Goal: Task Accomplishment & Management: Manage account settings

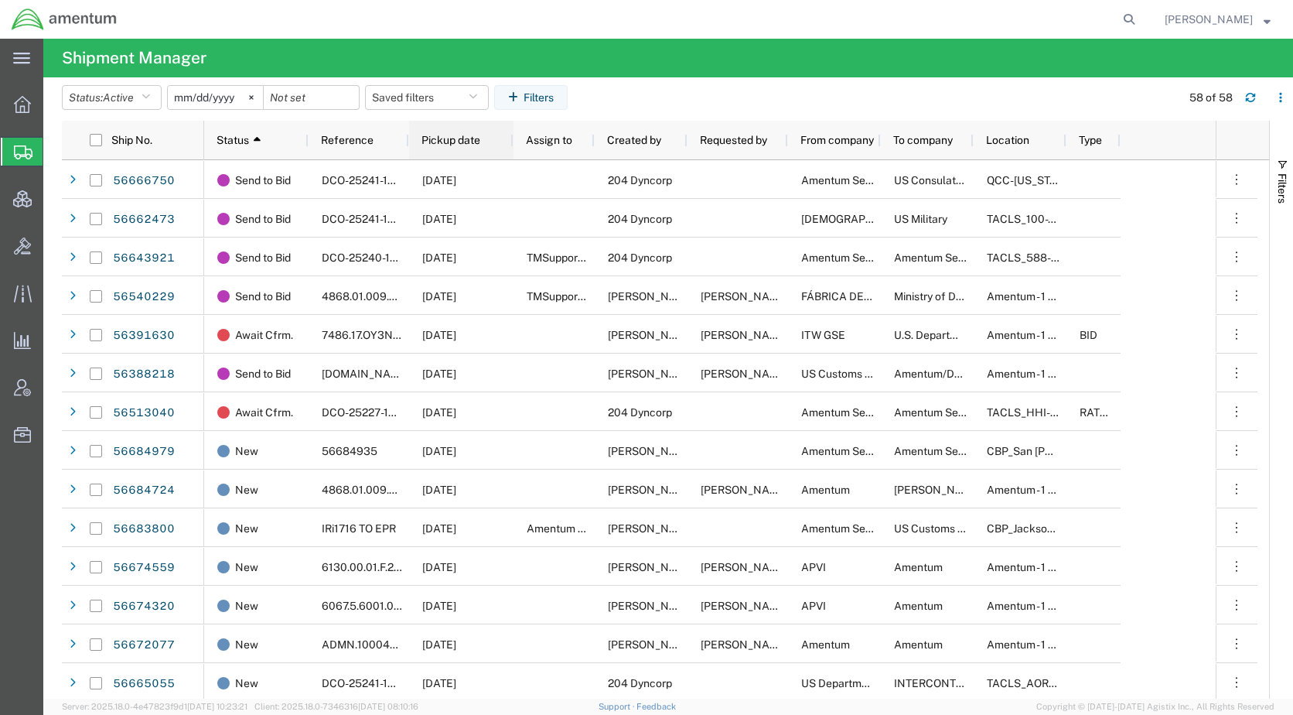
click at [475, 143] on span "Pickup date" at bounding box center [451, 140] width 59 height 12
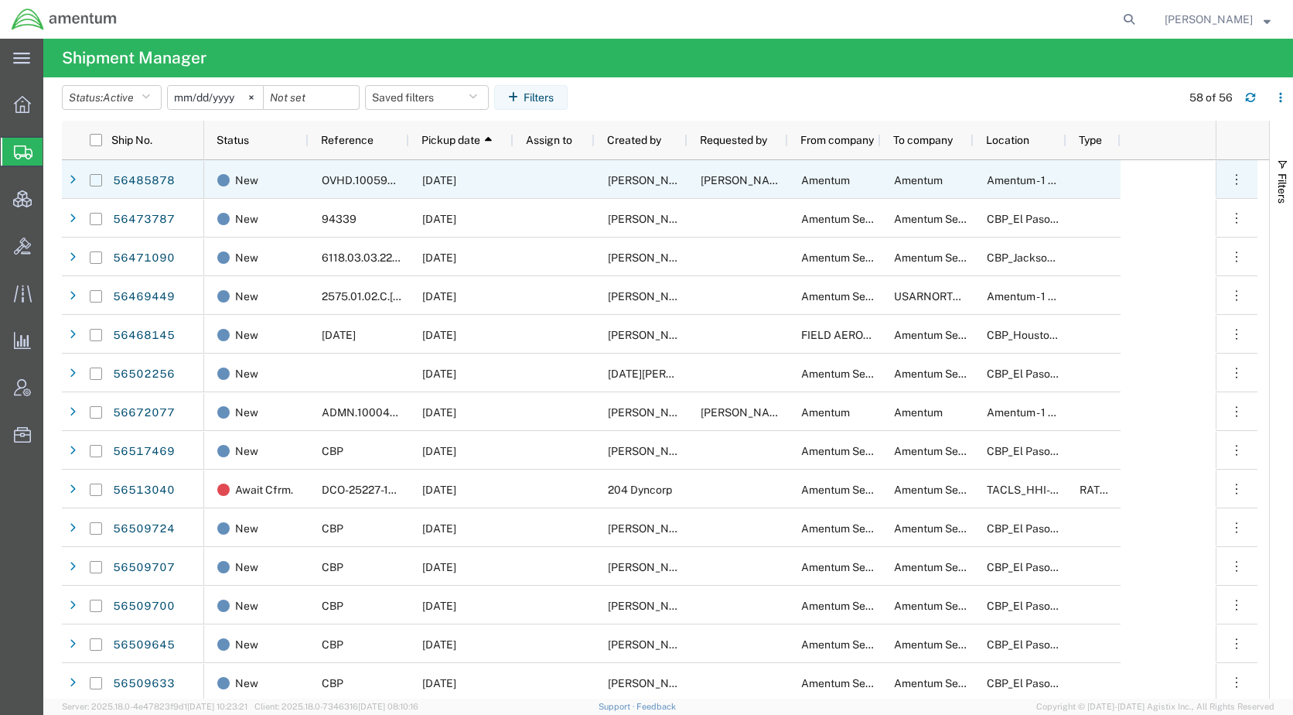
click at [97, 179] on input "Press Space to toggle row selection (unchecked)" at bounding box center [96, 180] width 12 height 12
checkbox input "true"
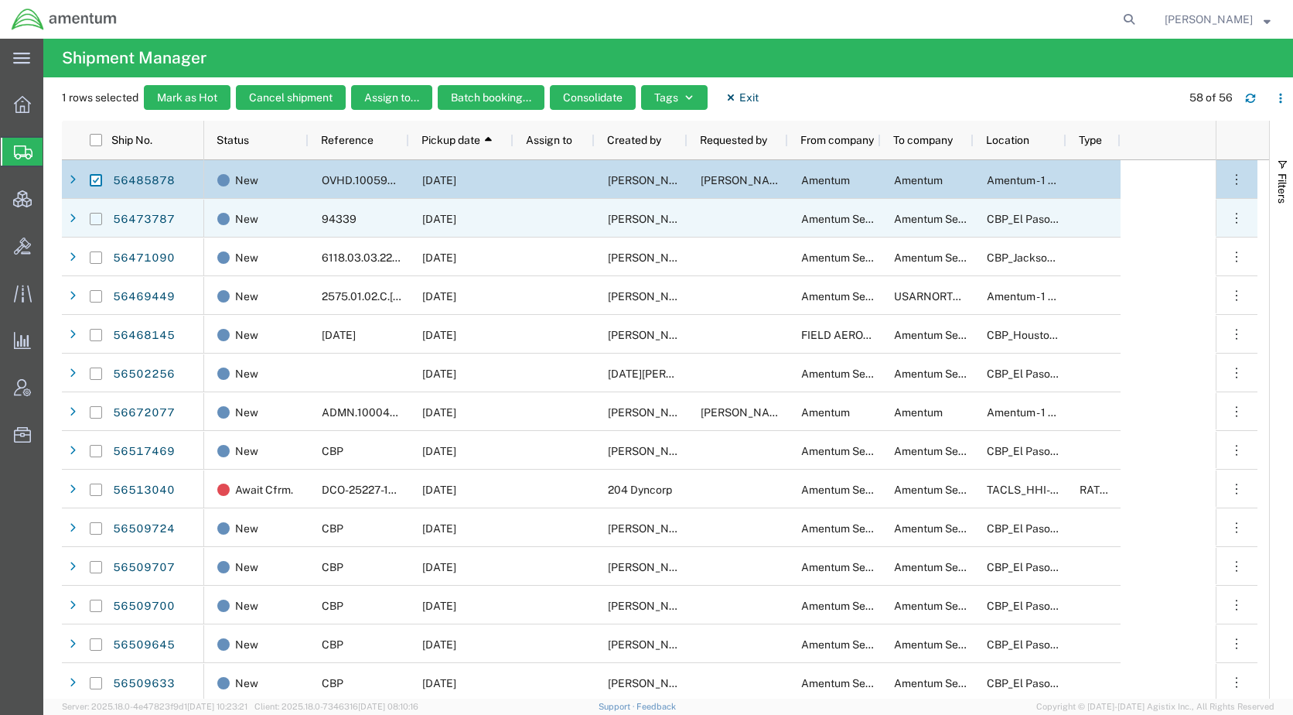
click at [98, 217] on input "Press Space to toggle row selection (unchecked)" at bounding box center [96, 219] width 12 height 12
checkbox input "true"
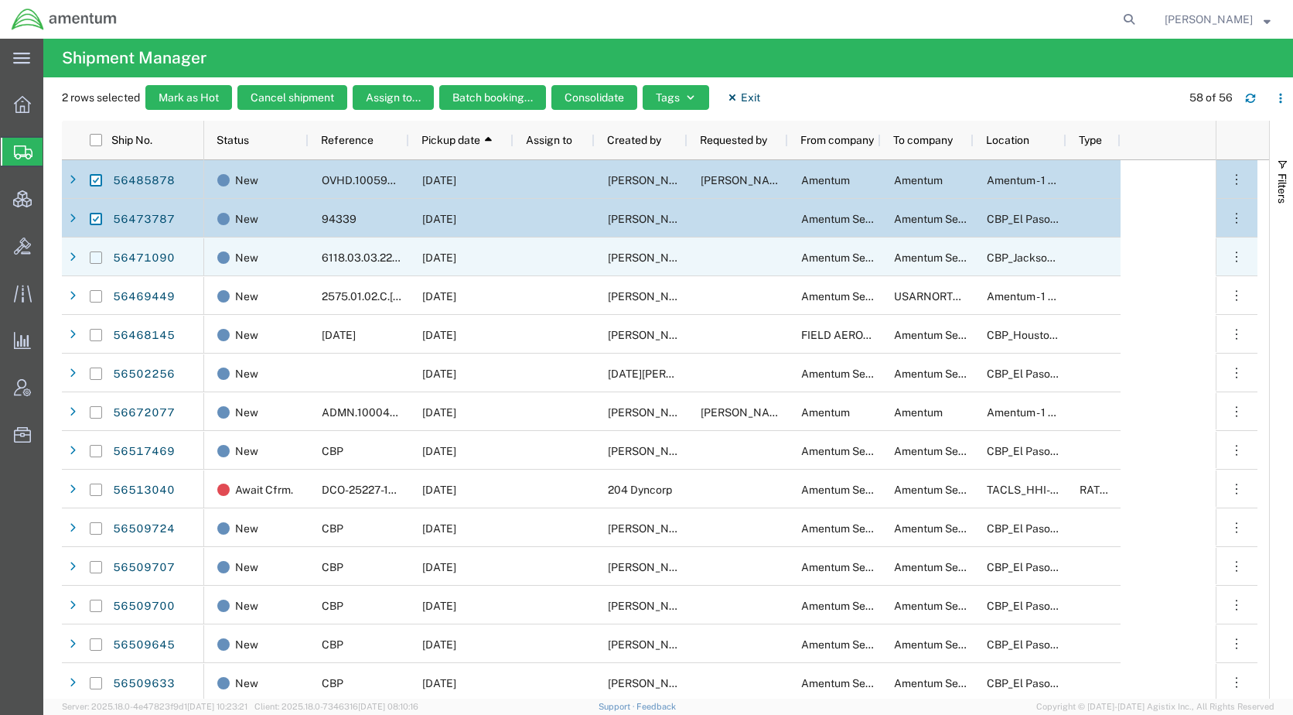
click at [97, 258] on input "Press Space to toggle row selection (unchecked)" at bounding box center [96, 257] width 12 height 12
checkbox input "true"
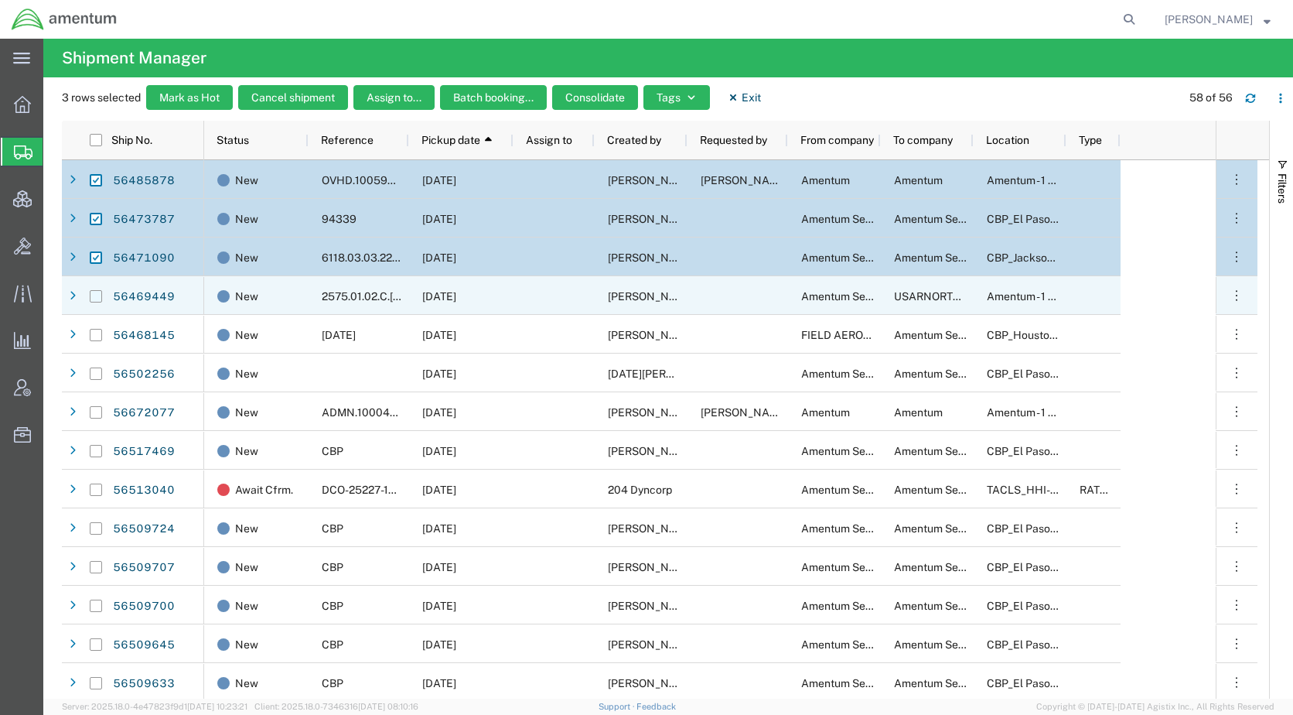
click at [97, 297] on input "Press Space to toggle row selection (unchecked)" at bounding box center [96, 296] width 12 height 12
checkbox input "true"
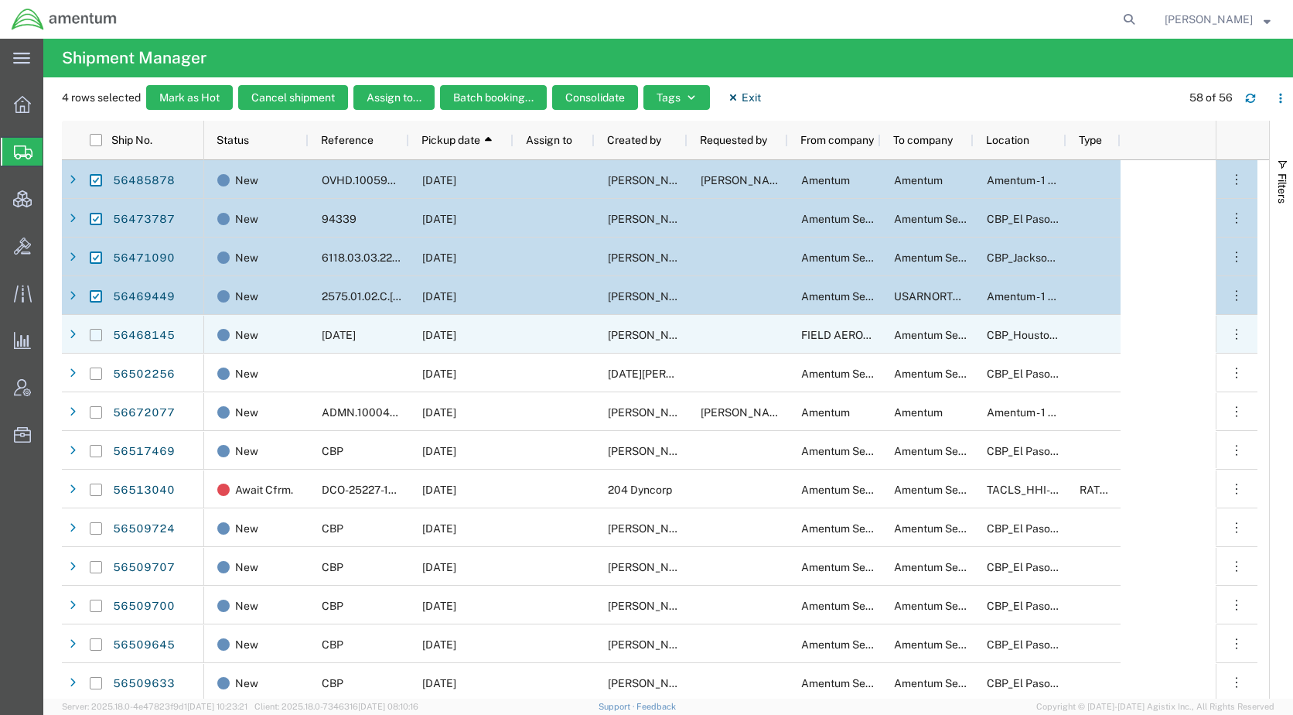
click at [99, 334] on input "Press Space to toggle row selection (unchecked)" at bounding box center [96, 335] width 12 height 12
checkbox input "true"
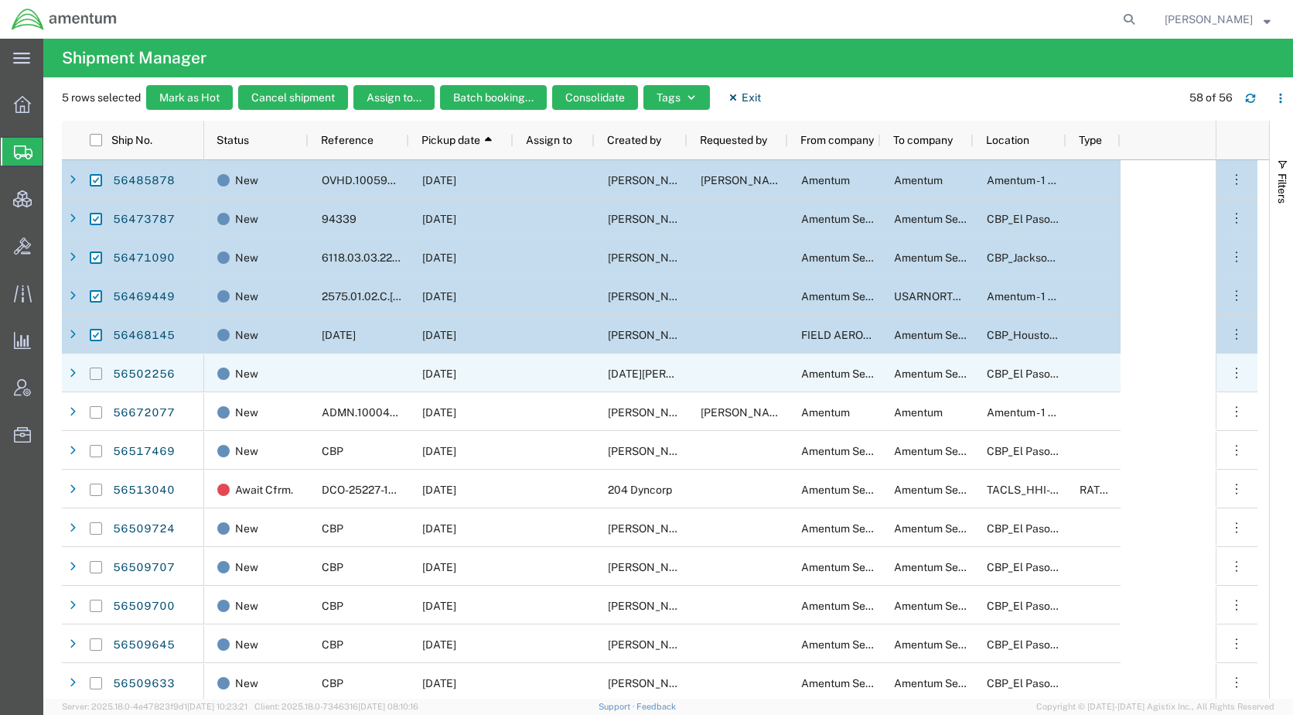
click at [93, 373] on input "Press Space to toggle row selection (unchecked)" at bounding box center [96, 373] width 12 height 12
checkbox input "true"
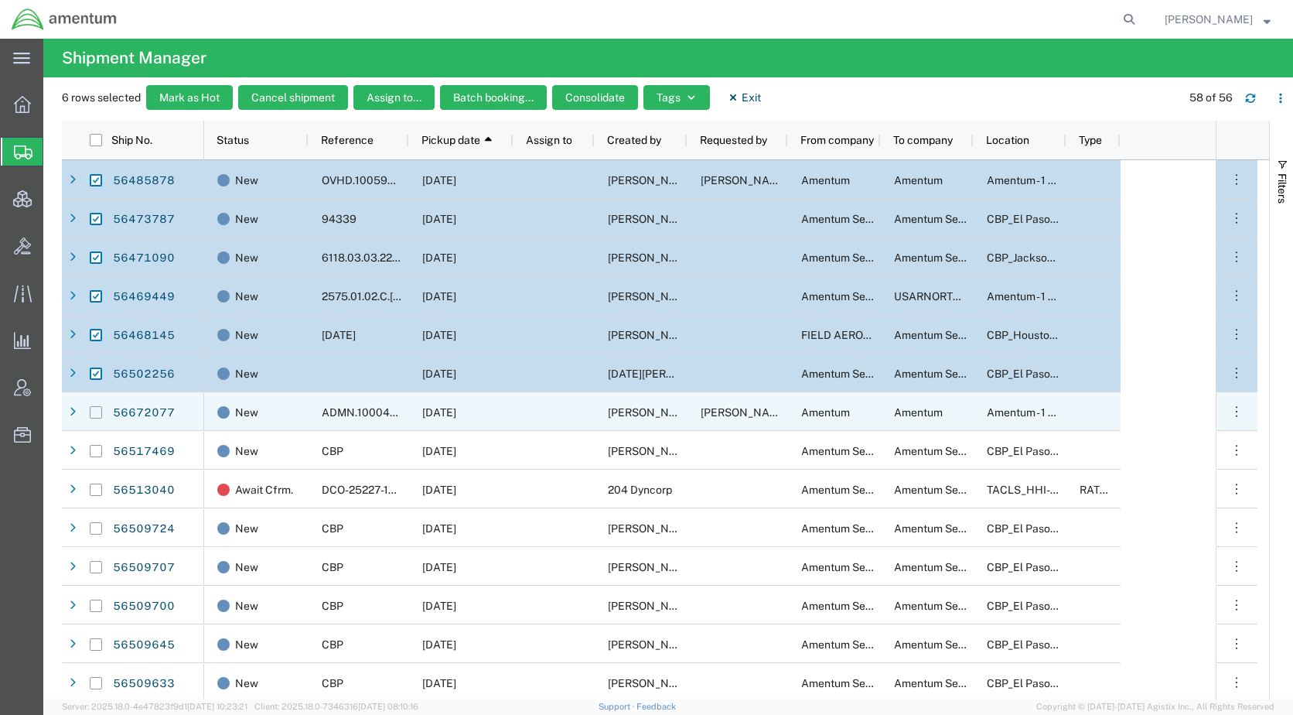
click at [94, 413] on input "Press Space to toggle row selection (unchecked)" at bounding box center [96, 412] width 12 height 12
checkbox input "true"
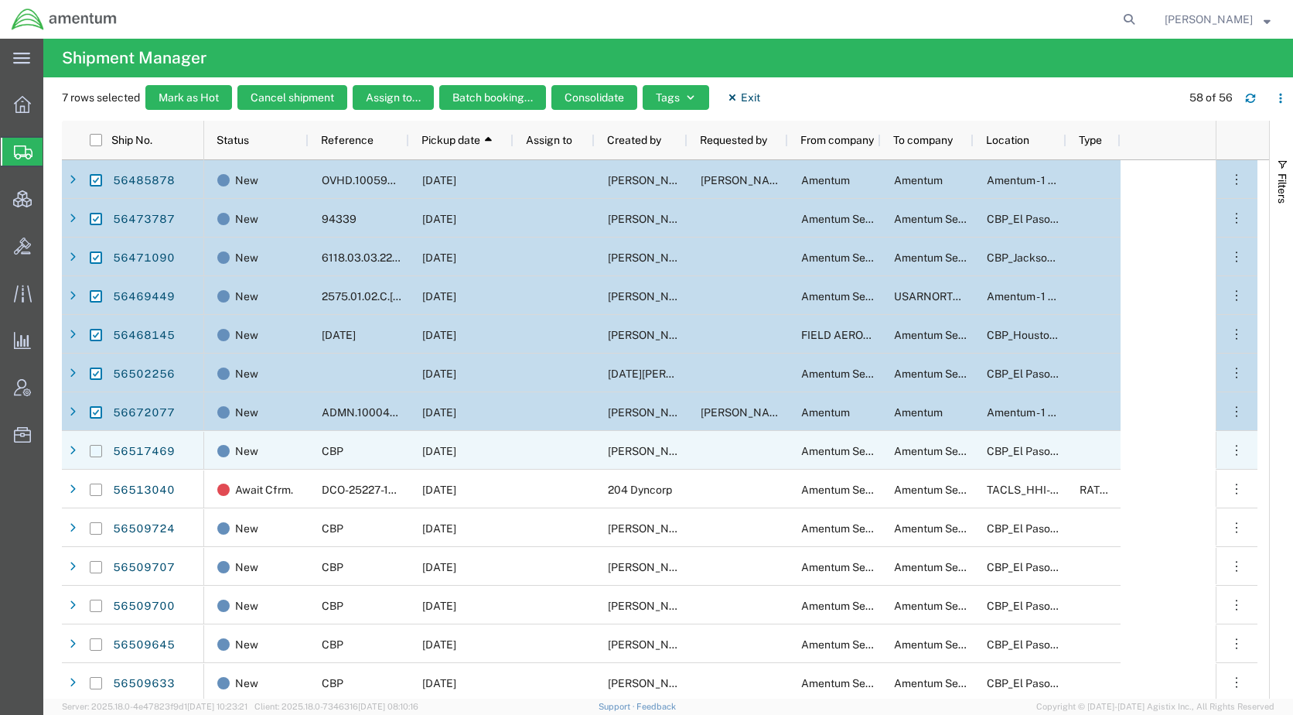
click at [96, 456] on input "Press Space to toggle row selection (unchecked)" at bounding box center [96, 451] width 12 height 12
checkbox input "true"
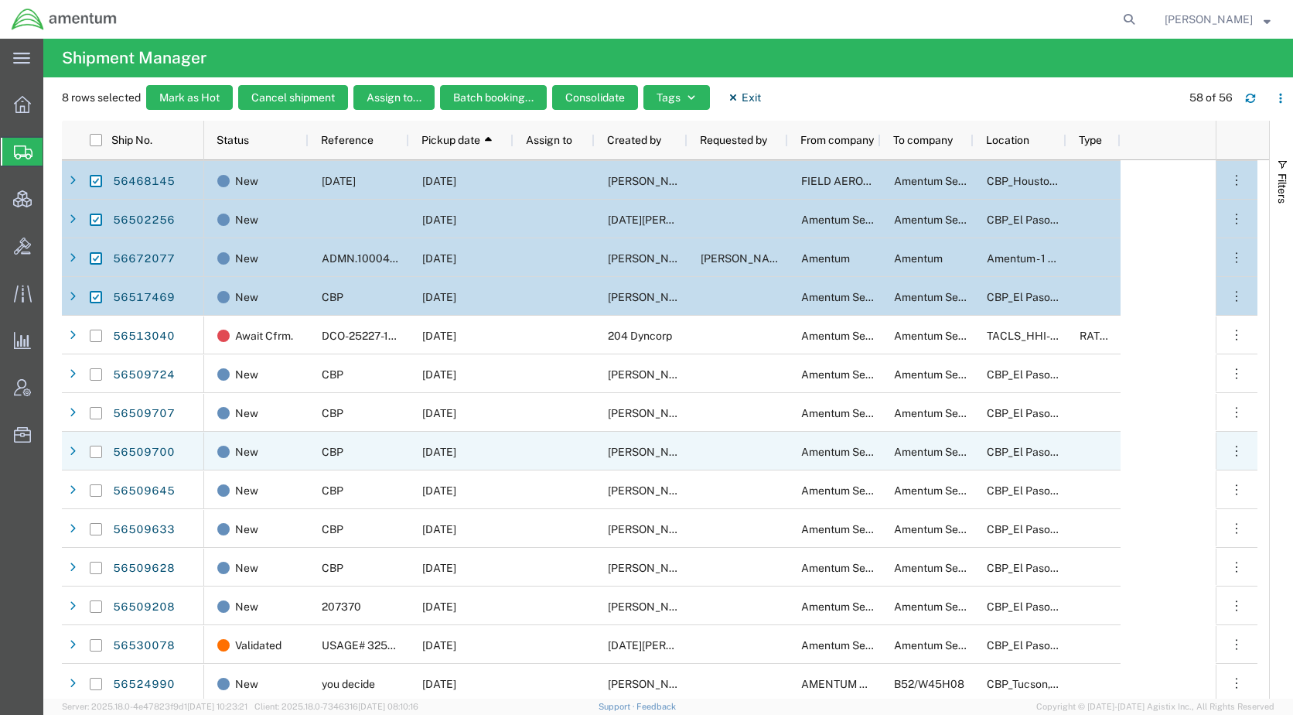
scroll to position [155, 0]
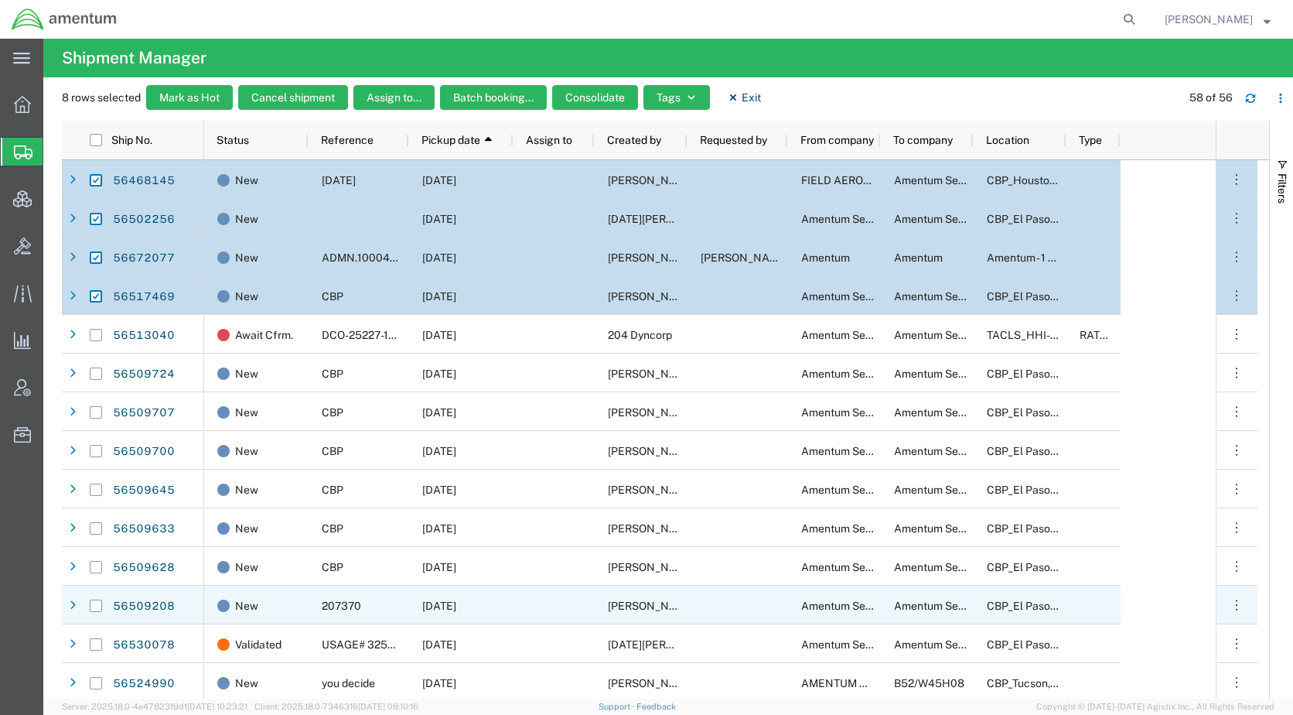
drag, startPoint x: 97, startPoint y: 607, endPoint x: 97, endPoint y: 589, distance: 18.6
click at [97, 606] on input "Press Space to toggle row selection (unchecked)" at bounding box center [96, 605] width 12 height 12
checkbox input "true"
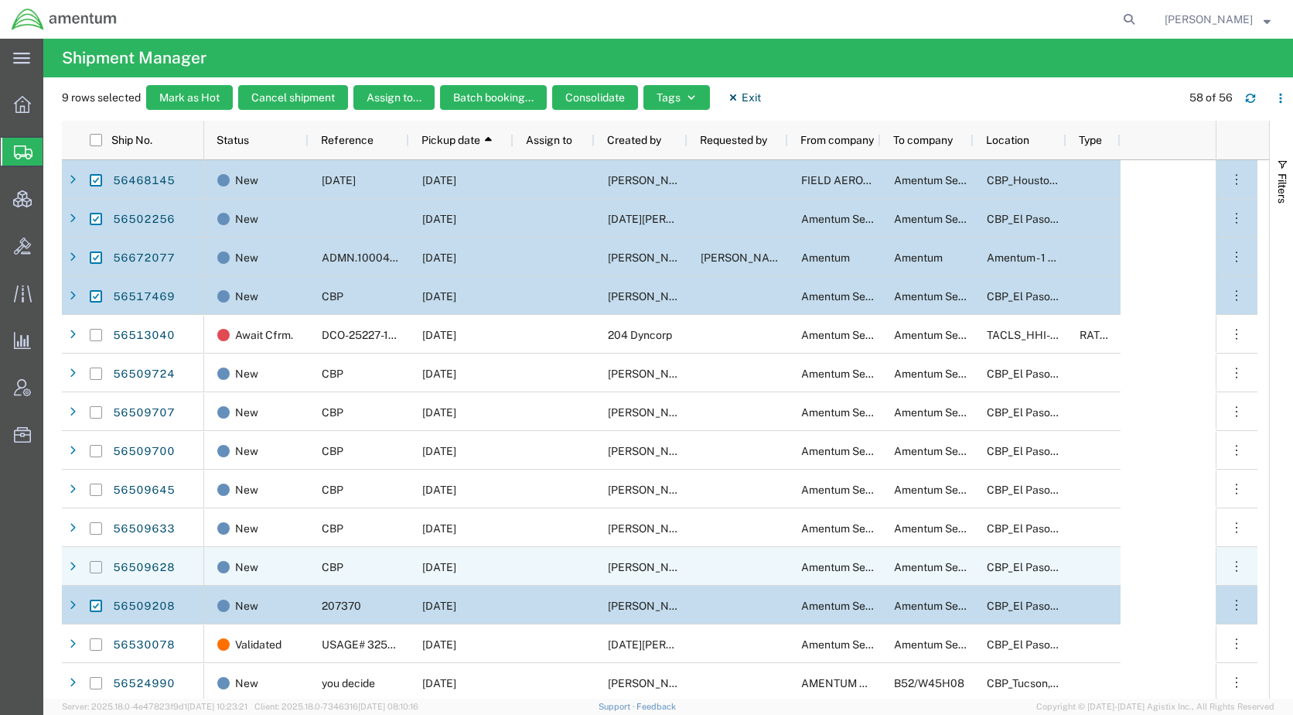
click at [97, 564] on input "Press Space to toggle row selection (unchecked)" at bounding box center [96, 567] width 12 height 12
checkbox input "true"
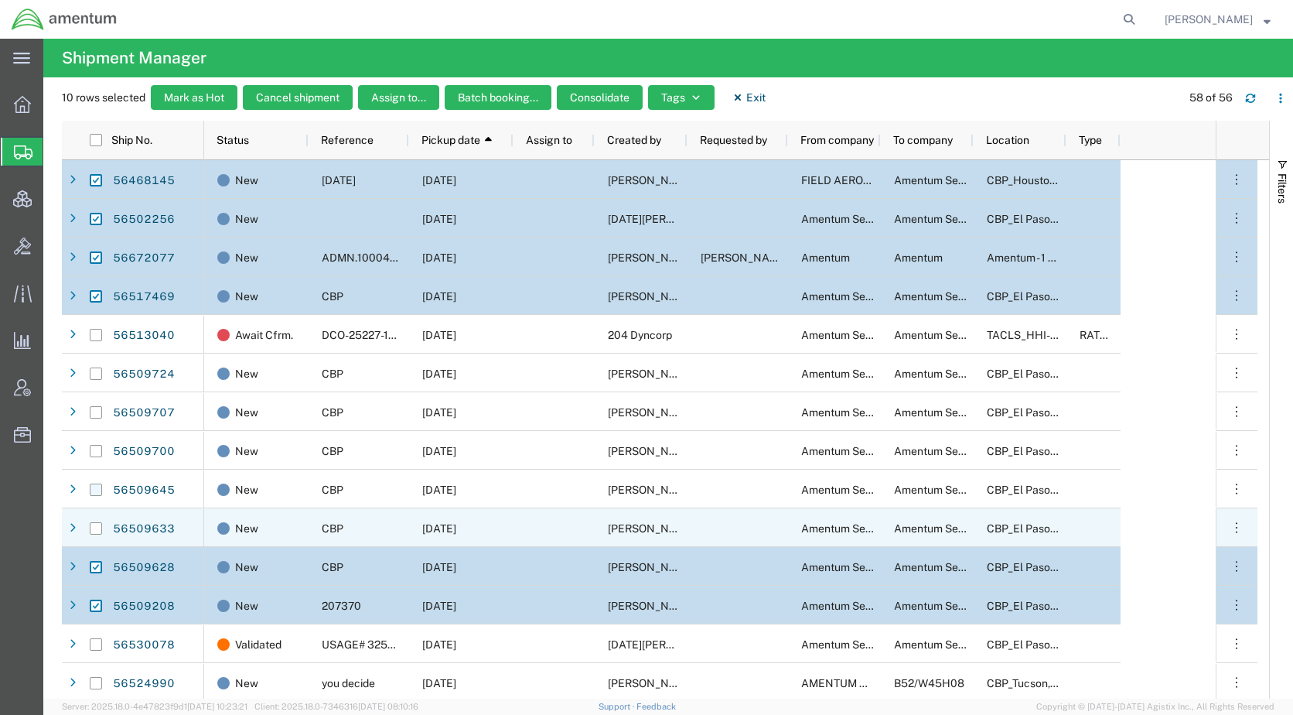
drag, startPoint x: 94, startPoint y: 531, endPoint x: 98, endPoint y: 491, distance: 39.7
click at [94, 525] on input "Press Space to toggle row selection (unchecked)" at bounding box center [96, 528] width 12 height 12
checkbox input "true"
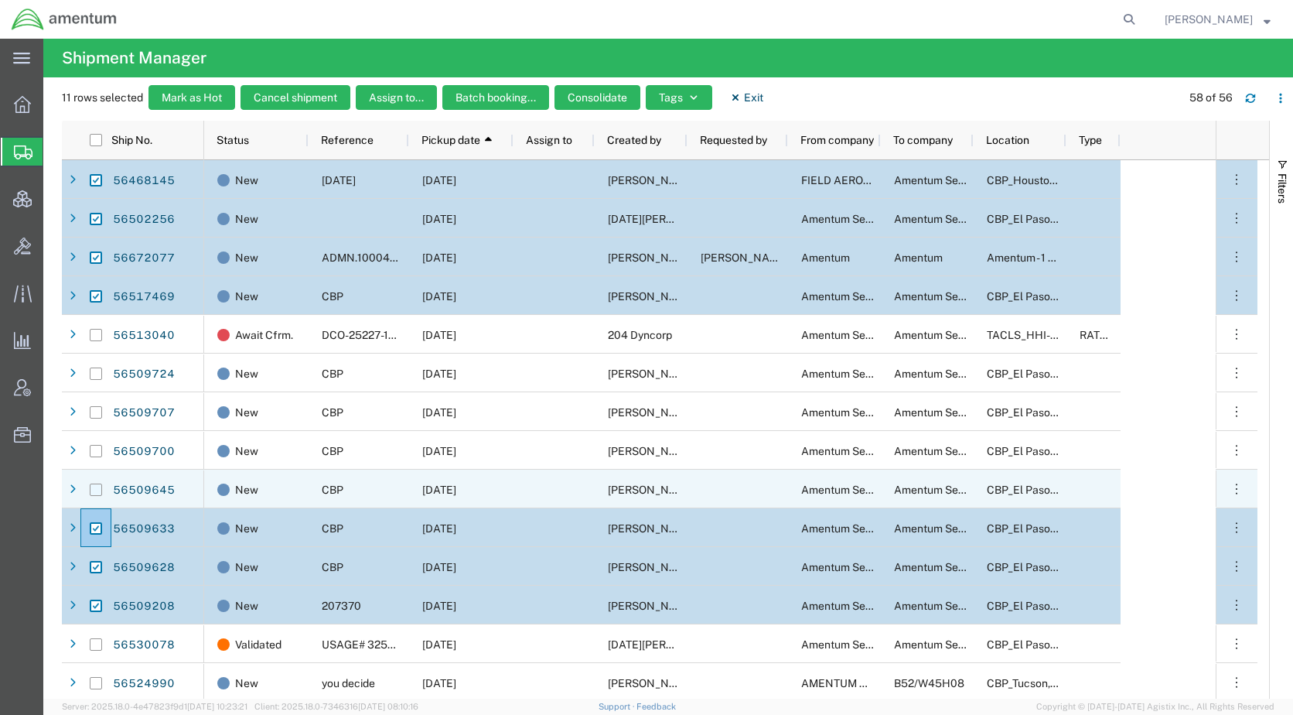
click at [98, 487] on input "Press Space to toggle row selection (unchecked)" at bounding box center [96, 489] width 12 height 12
checkbox input "true"
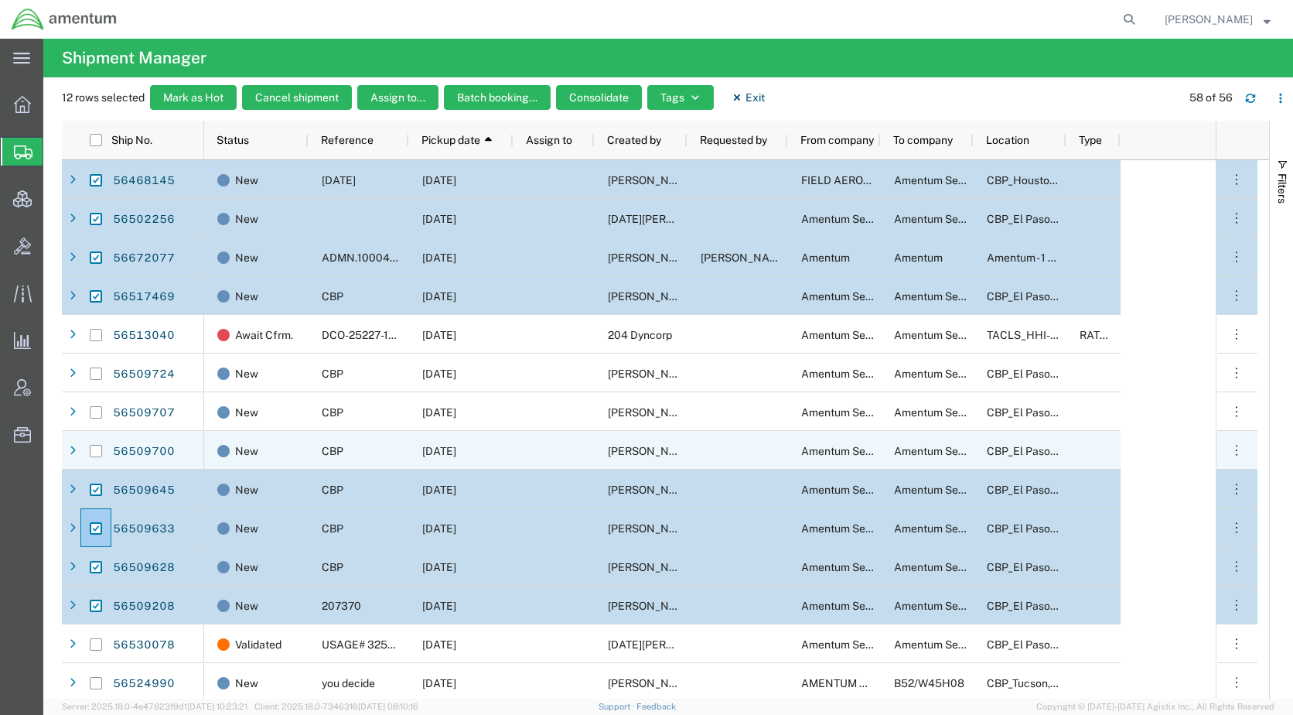
click at [102, 452] on div at bounding box center [95, 451] width 29 height 39
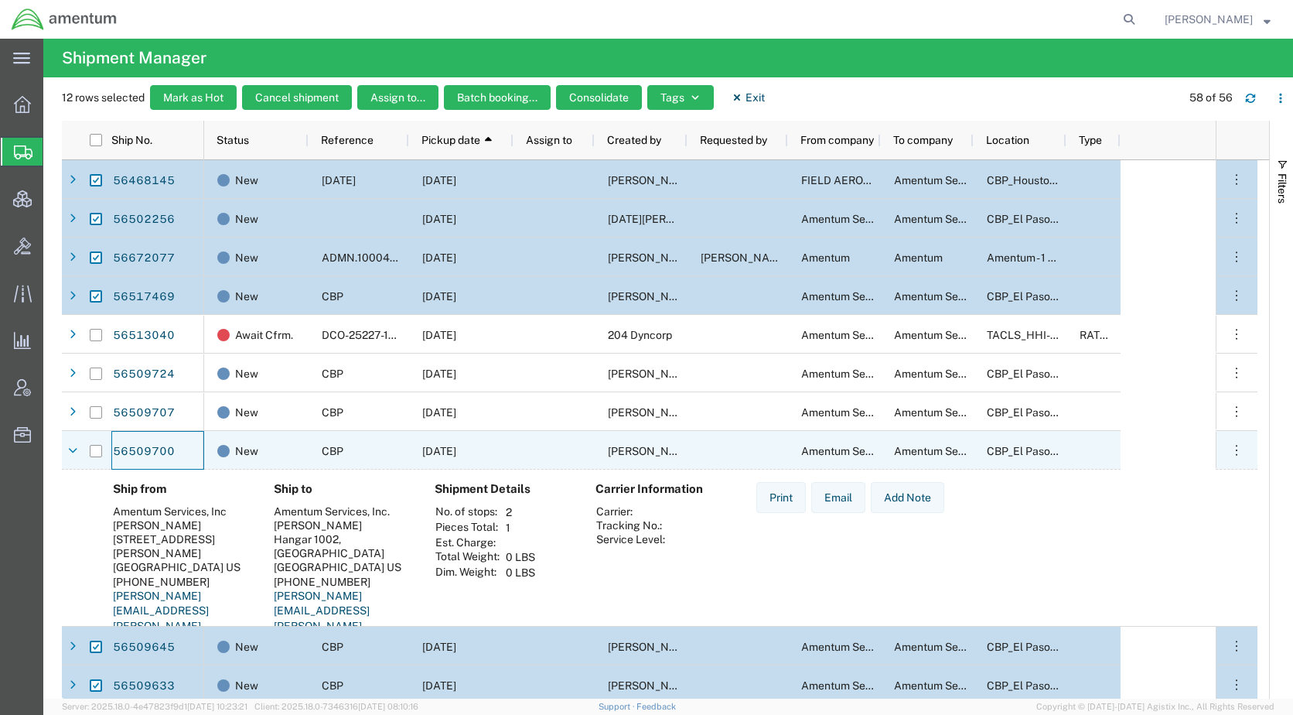
click at [185, 466] on div "56509700" at bounding box center [157, 450] width 93 height 39
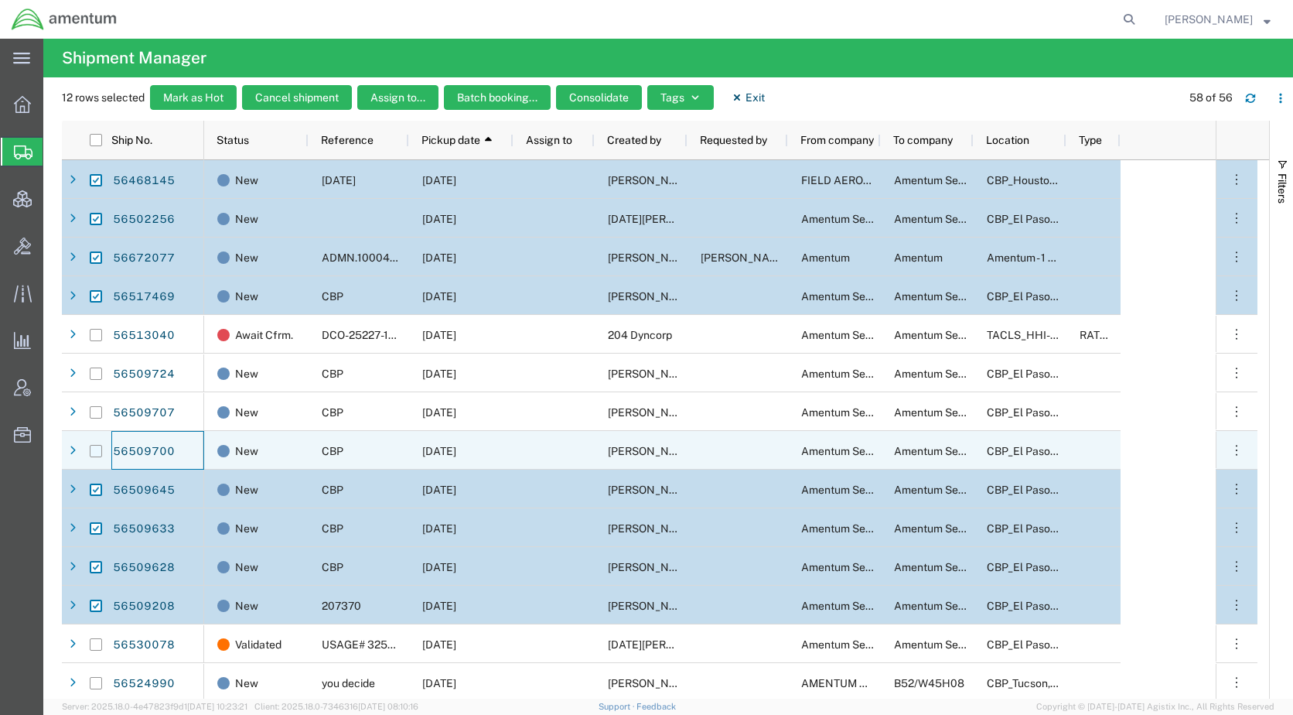
click at [97, 449] on input "Press Space to toggle row selection (unchecked)" at bounding box center [96, 451] width 12 height 12
checkbox input "true"
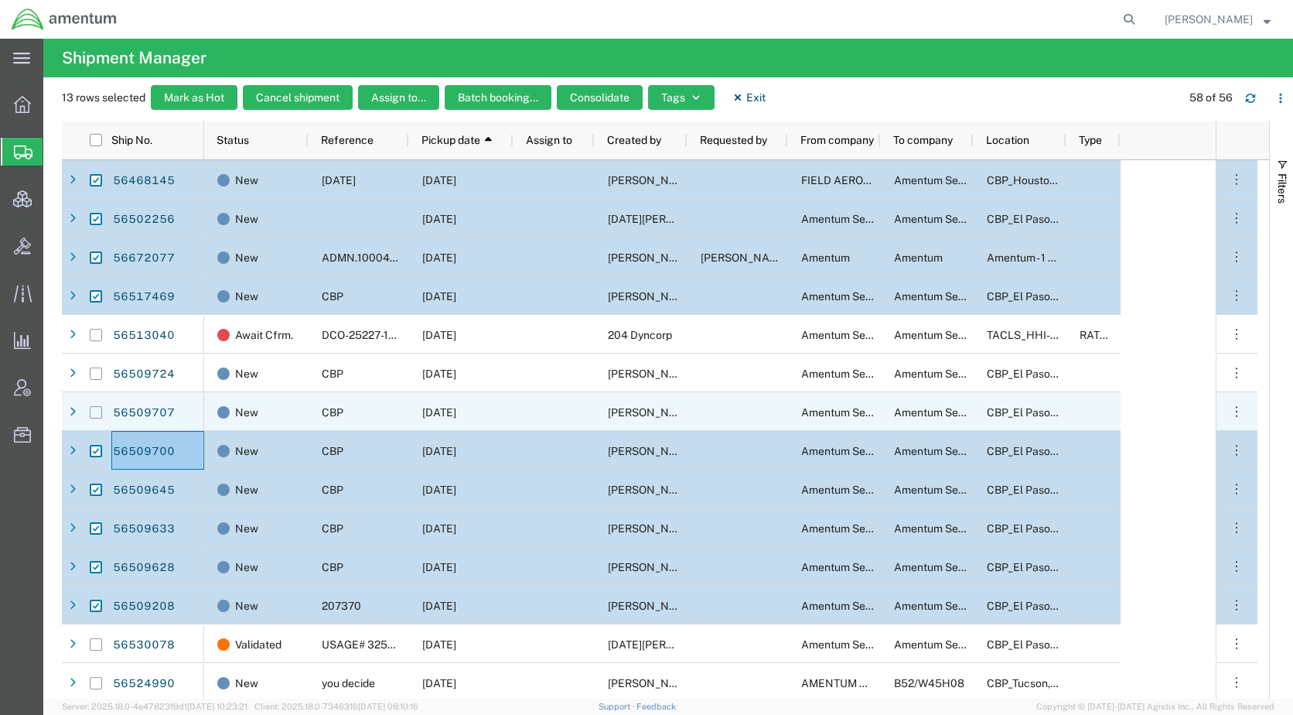
click at [98, 410] on input "Press Space to toggle row selection (unchecked)" at bounding box center [96, 412] width 12 height 12
checkbox input "true"
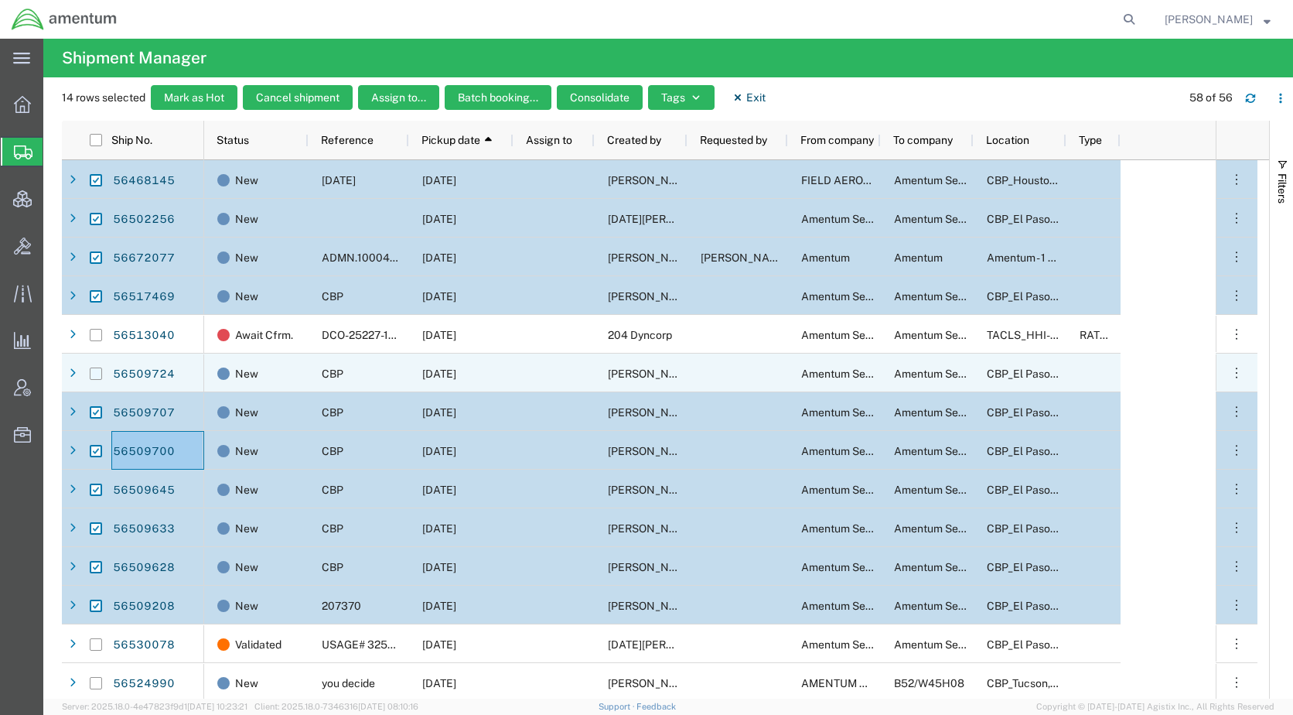
click at [99, 375] on input "Press Space to toggle row selection (unchecked)" at bounding box center [96, 373] width 12 height 12
checkbox input "true"
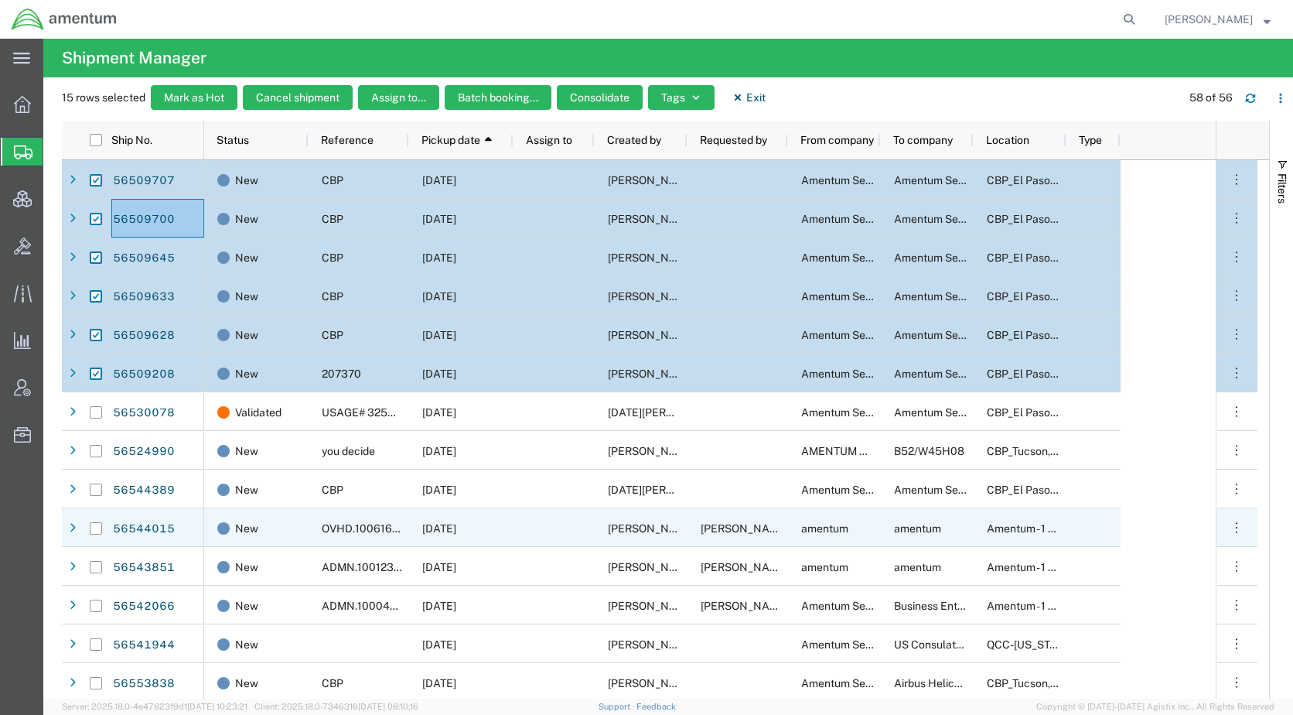
scroll to position [464, 0]
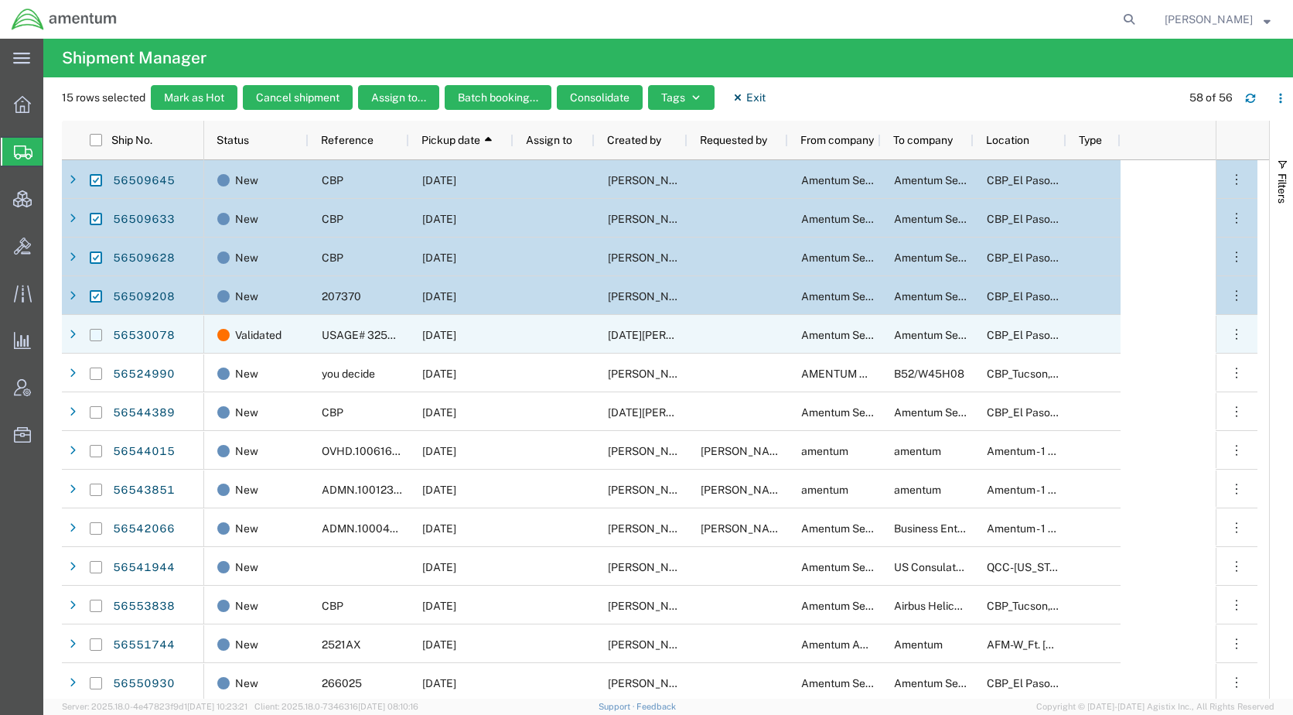
click at [94, 337] on input "Press Space to toggle row selection (unchecked)" at bounding box center [96, 335] width 12 height 12
checkbox input "true"
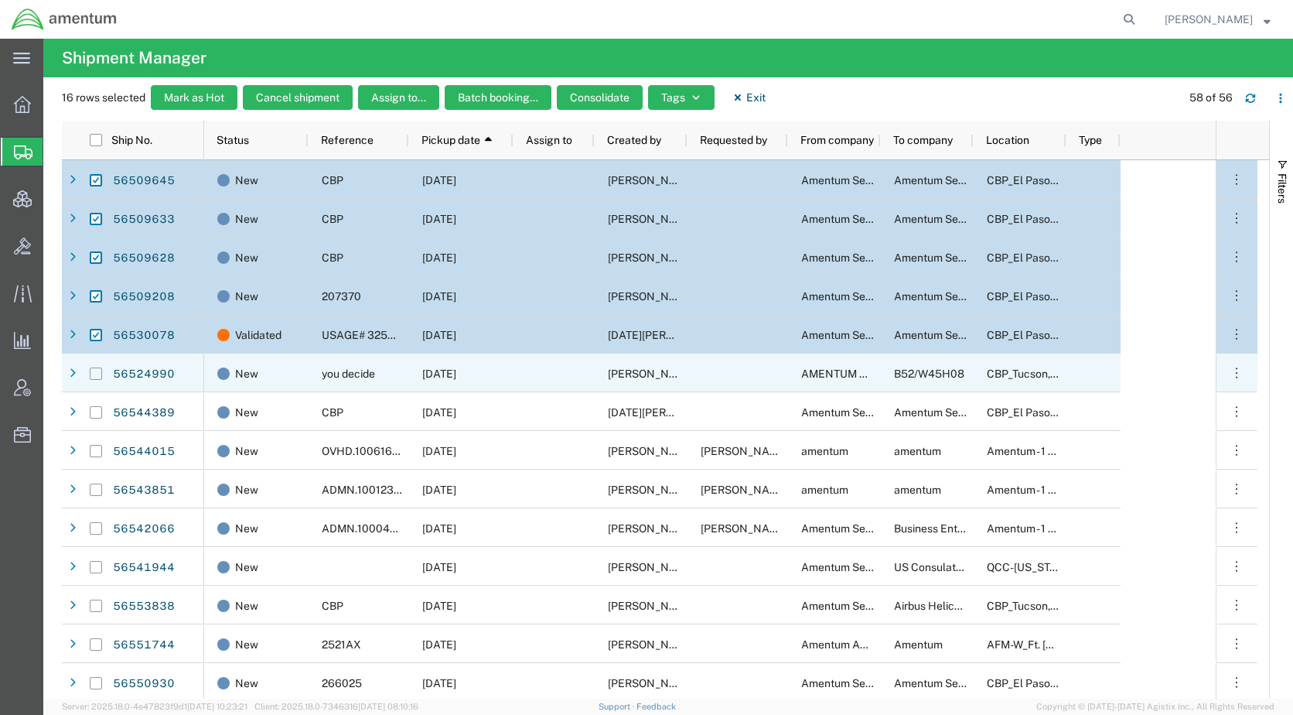
click at [97, 370] on input "Press Space to toggle row selection (unchecked)" at bounding box center [96, 373] width 12 height 12
checkbox input "true"
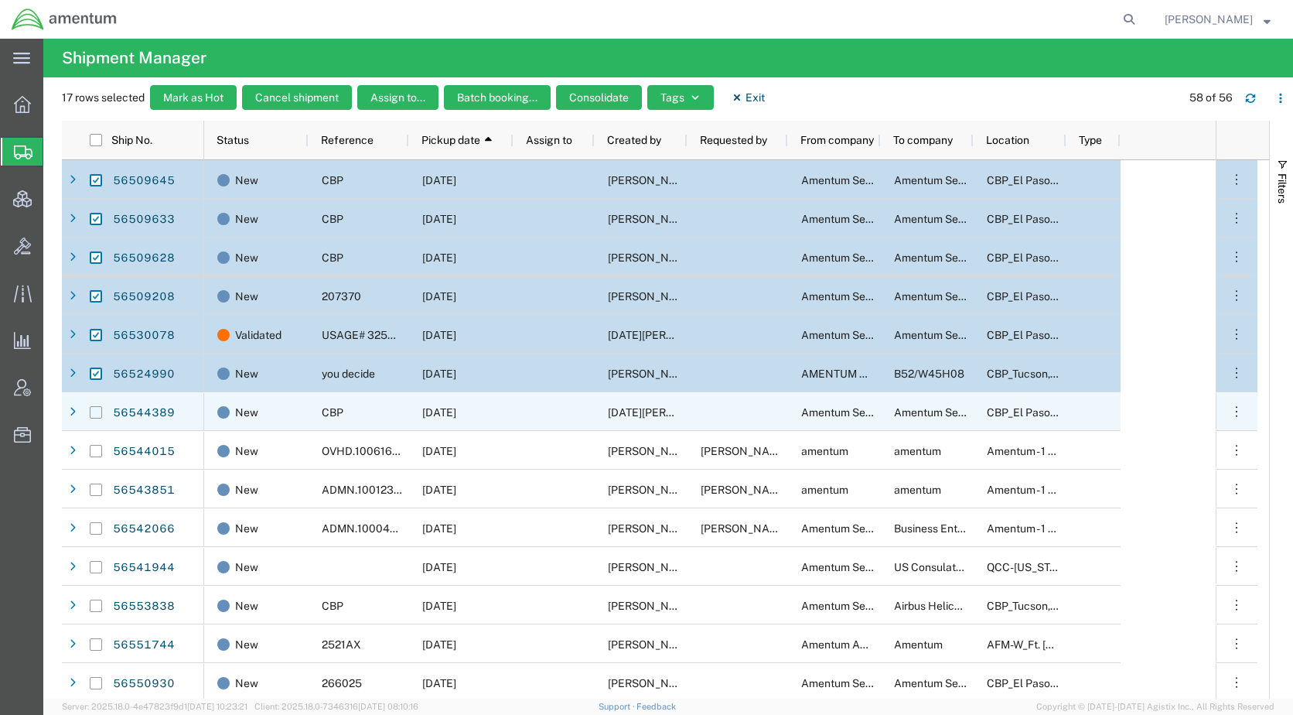
click at [96, 412] on input "Press Space to toggle row selection (unchecked)" at bounding box center [96, 412] width 12 height 12
checkbox input "true"
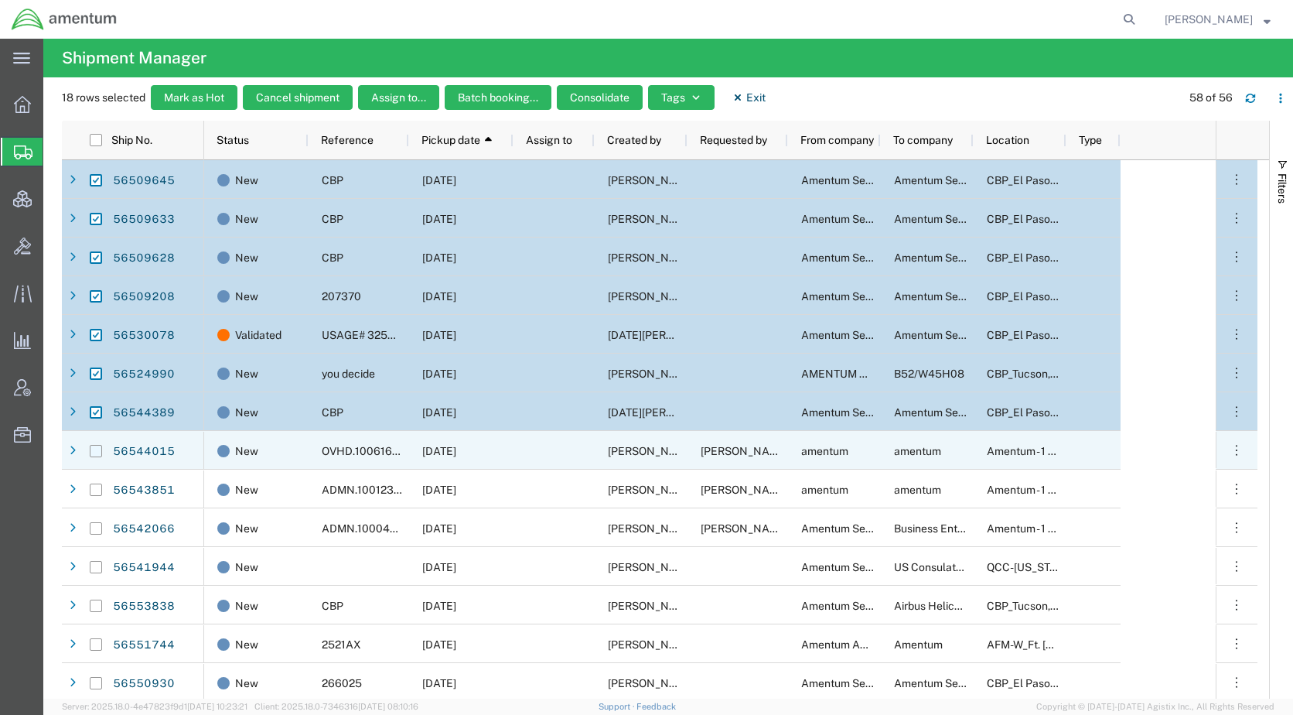
click at [99, 452] on input "Press Space to toggle row selection (unchecked)" at bounding box center [96, 451] width 12 height 12
checkbox input "true"
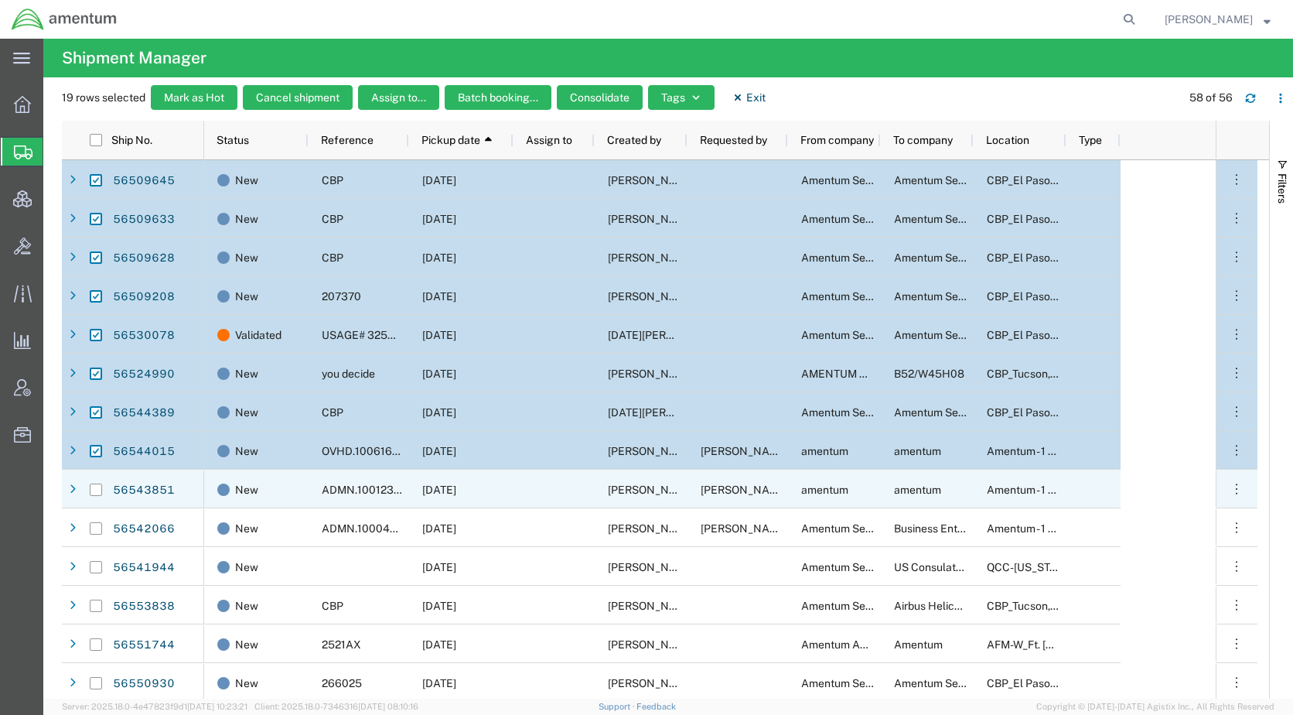
drag, startPoint x: 99, startPoint y: 487, endPoint x: 98, endPoint y: 497, distance: 10.1
click at [98, 487] on input "Press Space to toggle row selection (unchecked)" at bounding box center [96, 489] width 12 height 12
checkbox input "true"
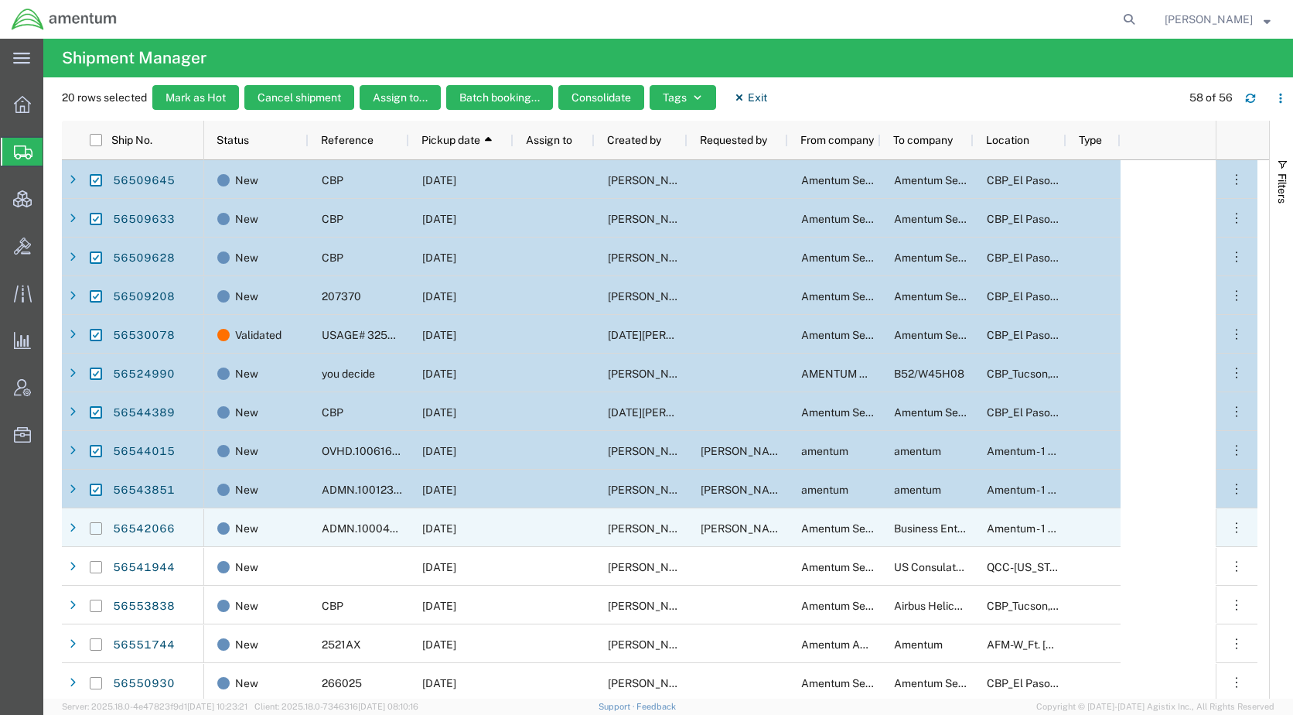
click at [95, 531] on input "Press Space to toggle row selection (unchecked)" at bounding box center [96, 528] width 12 height 12
checkbox input "true"
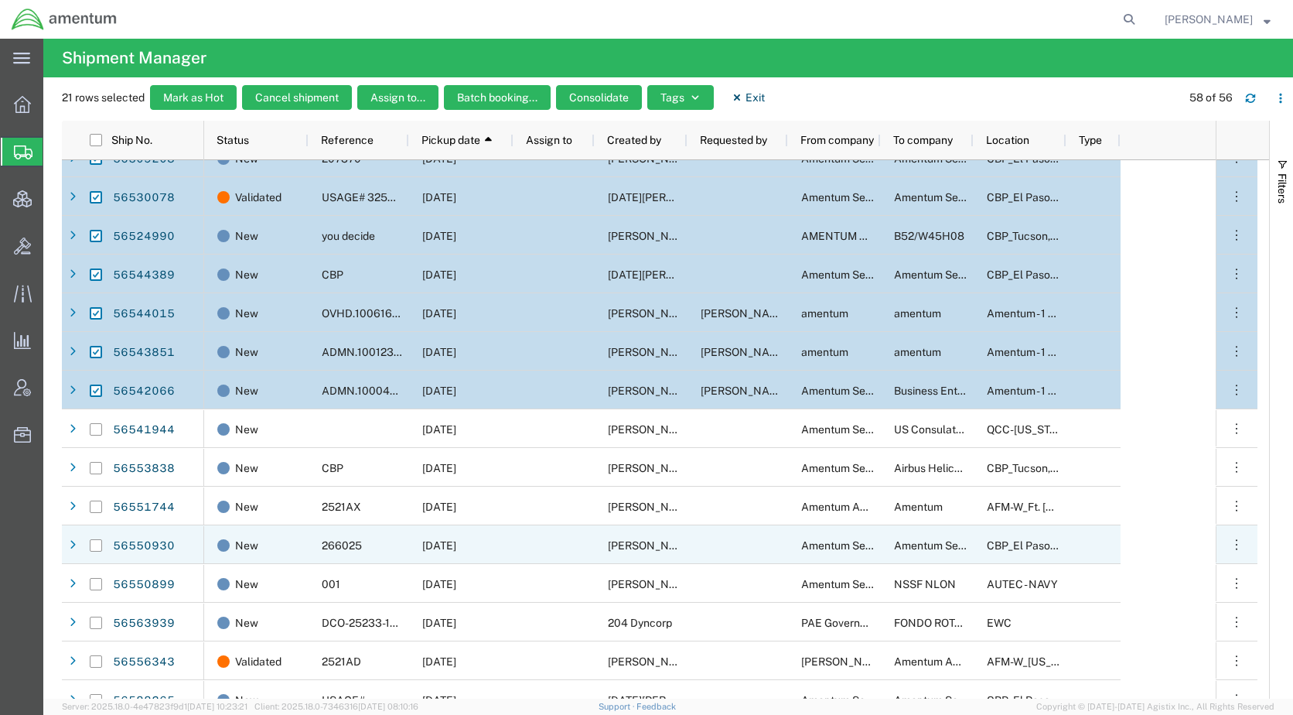
scroll to position [619, 0]
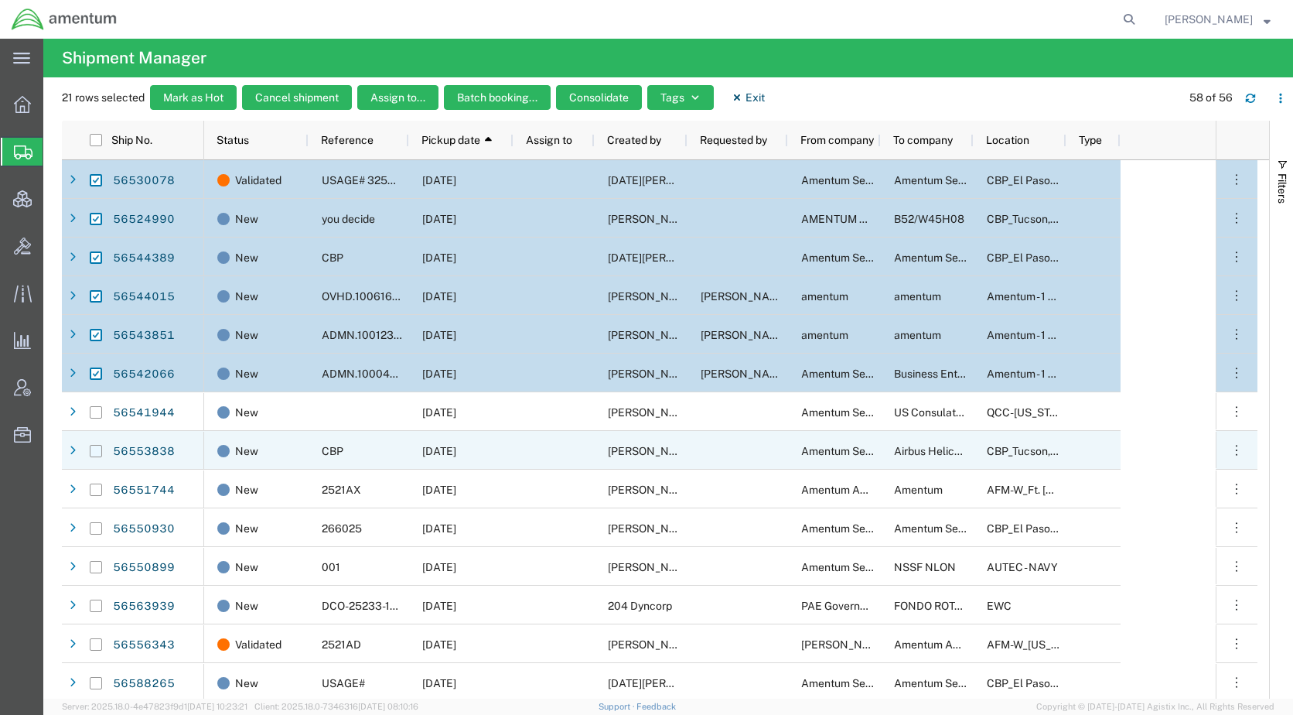
click at [97, 451] on input "Press Space to toggle row selection (unchecked)" at bounding box center [96, 451] width 12 height 12
checkbox input "true"
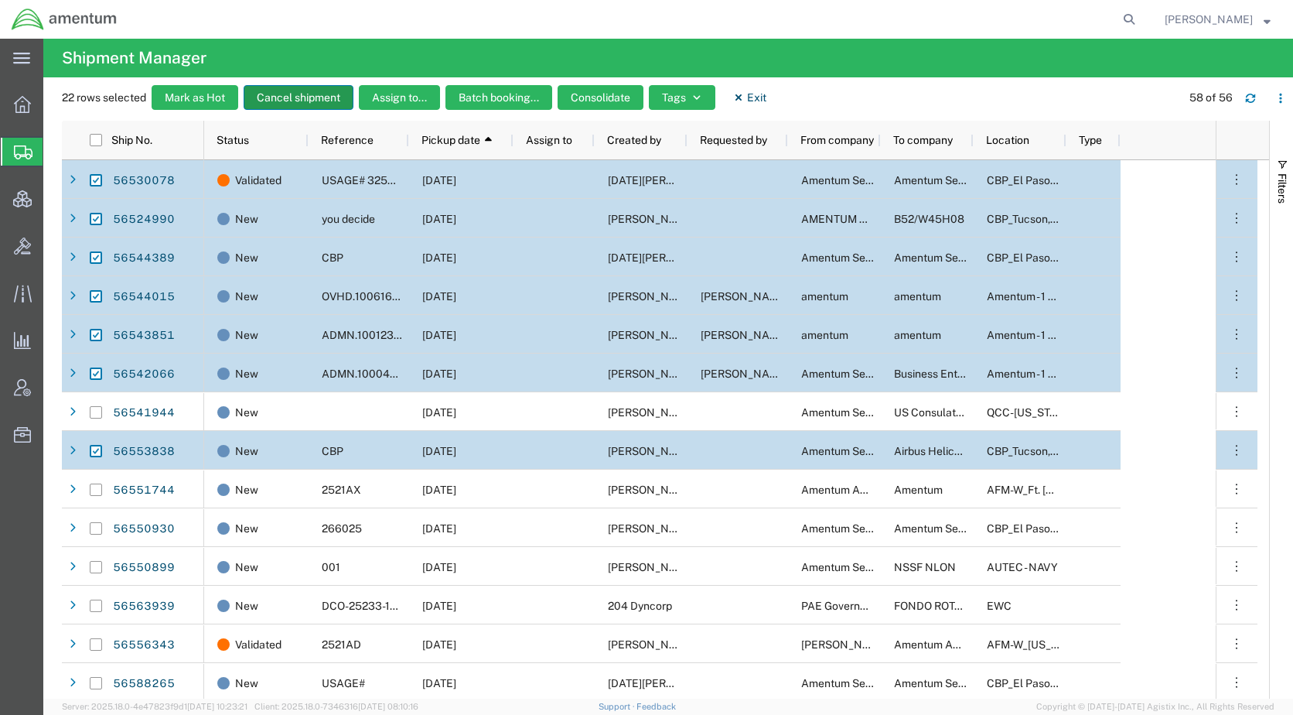
click at [287, 102] on button "Cancel shipment" at bounding box center [299, 97] width 110 height 25
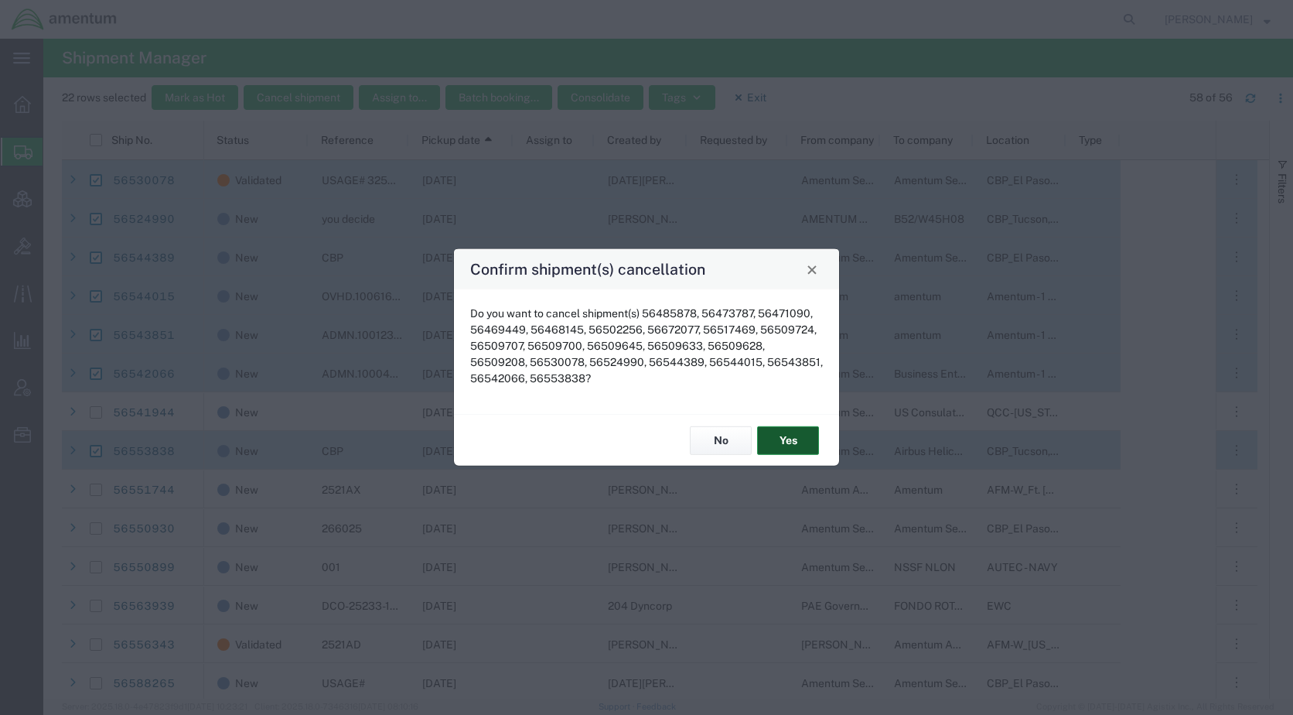
click at [804, 436] on button "Yes" at bounding box center [788, 440] width 62 height 29
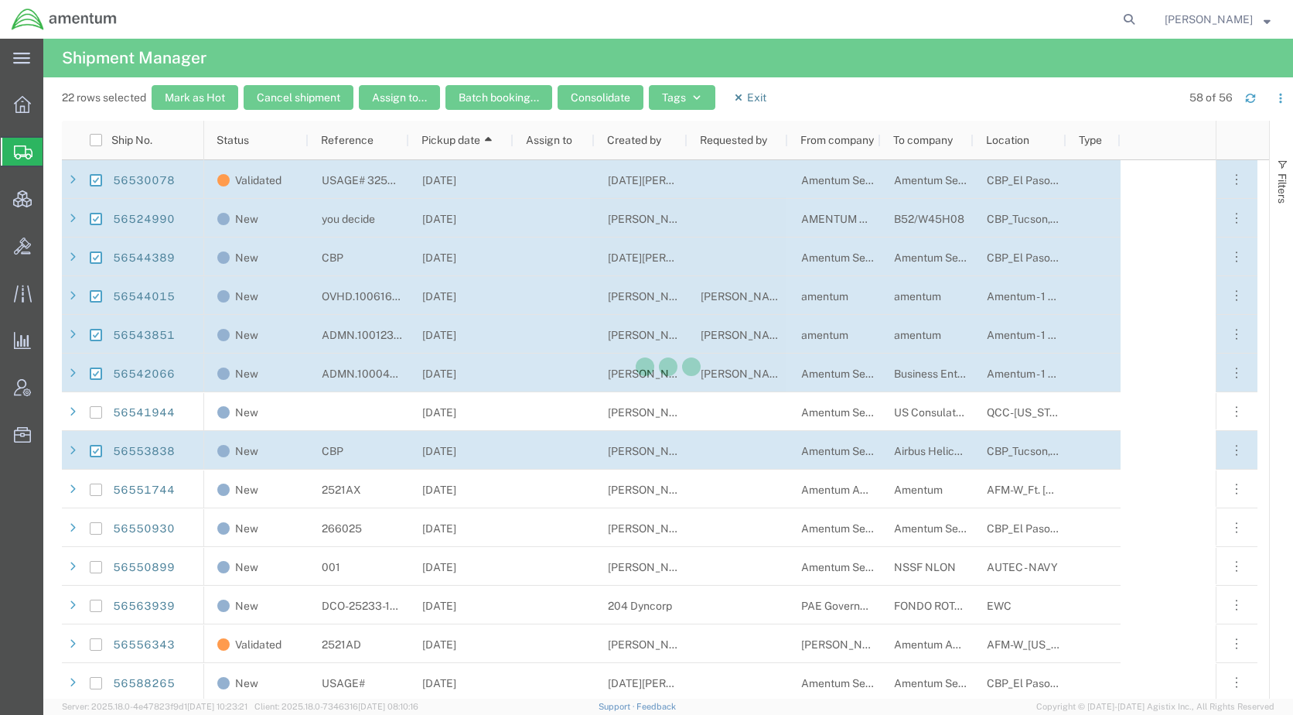
checkbox input "false"
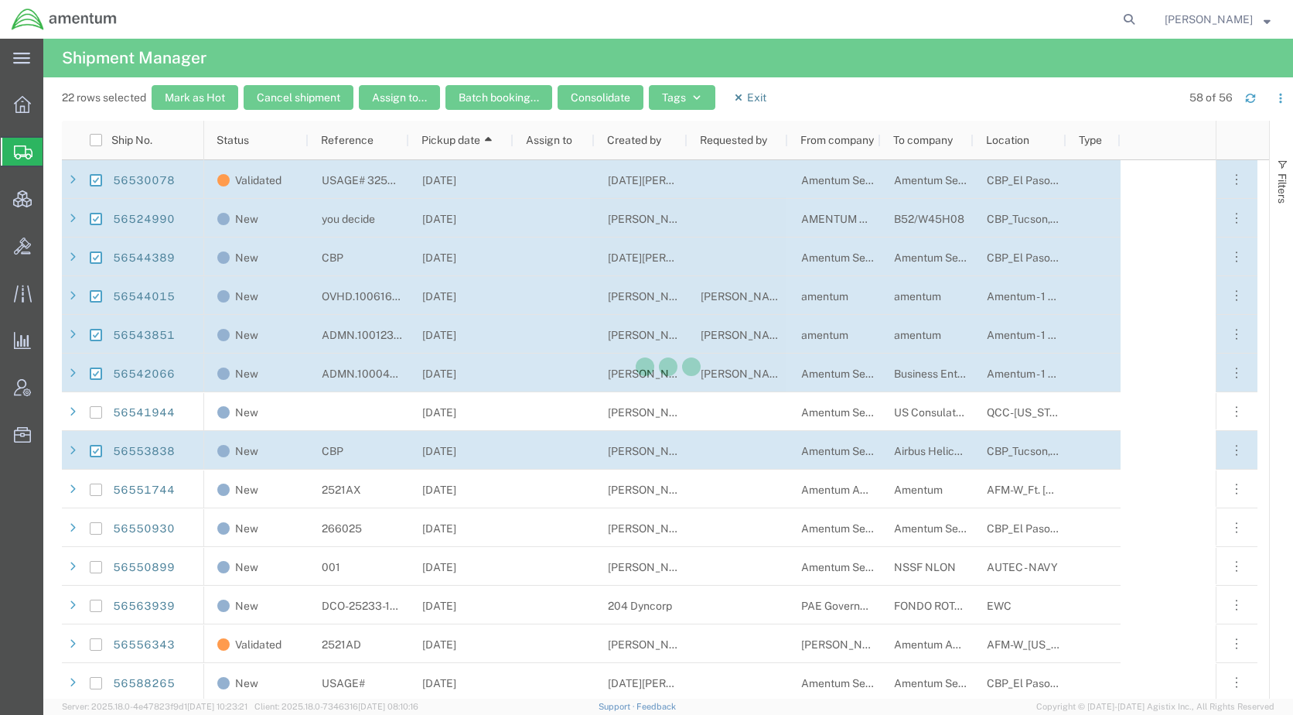
checkbox input "false"
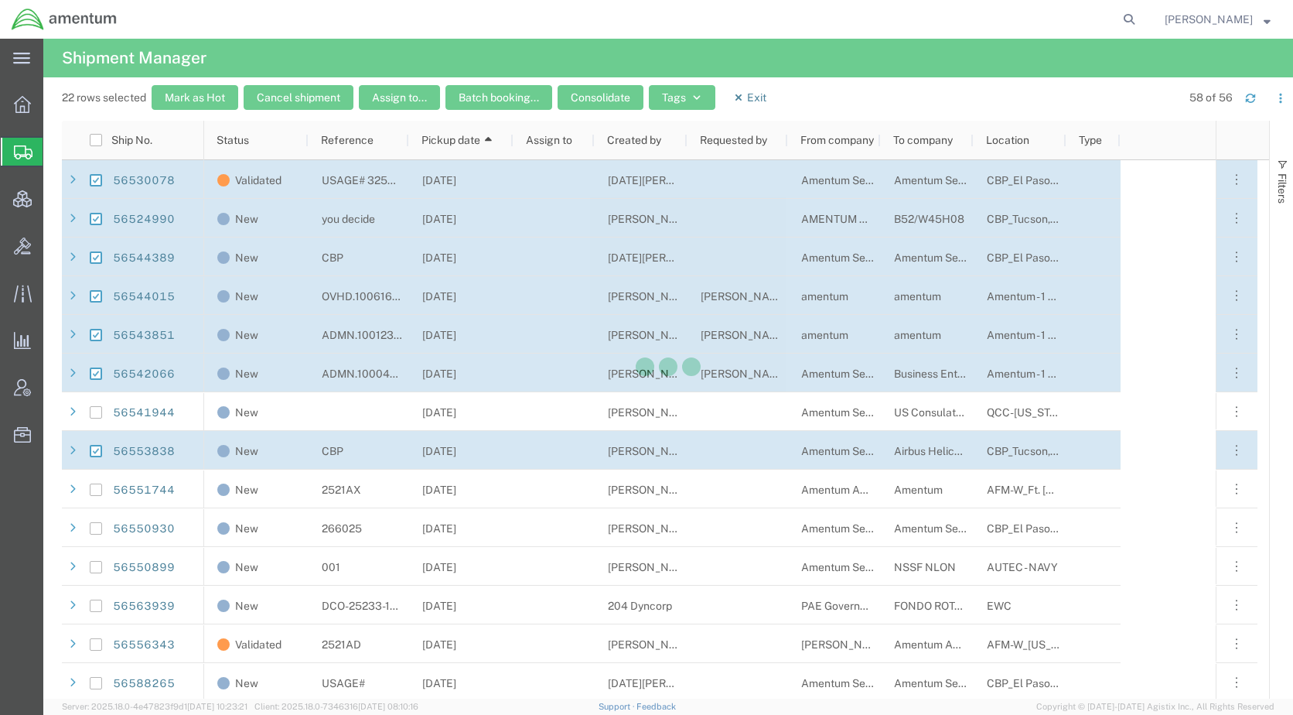
checkbox input "false"
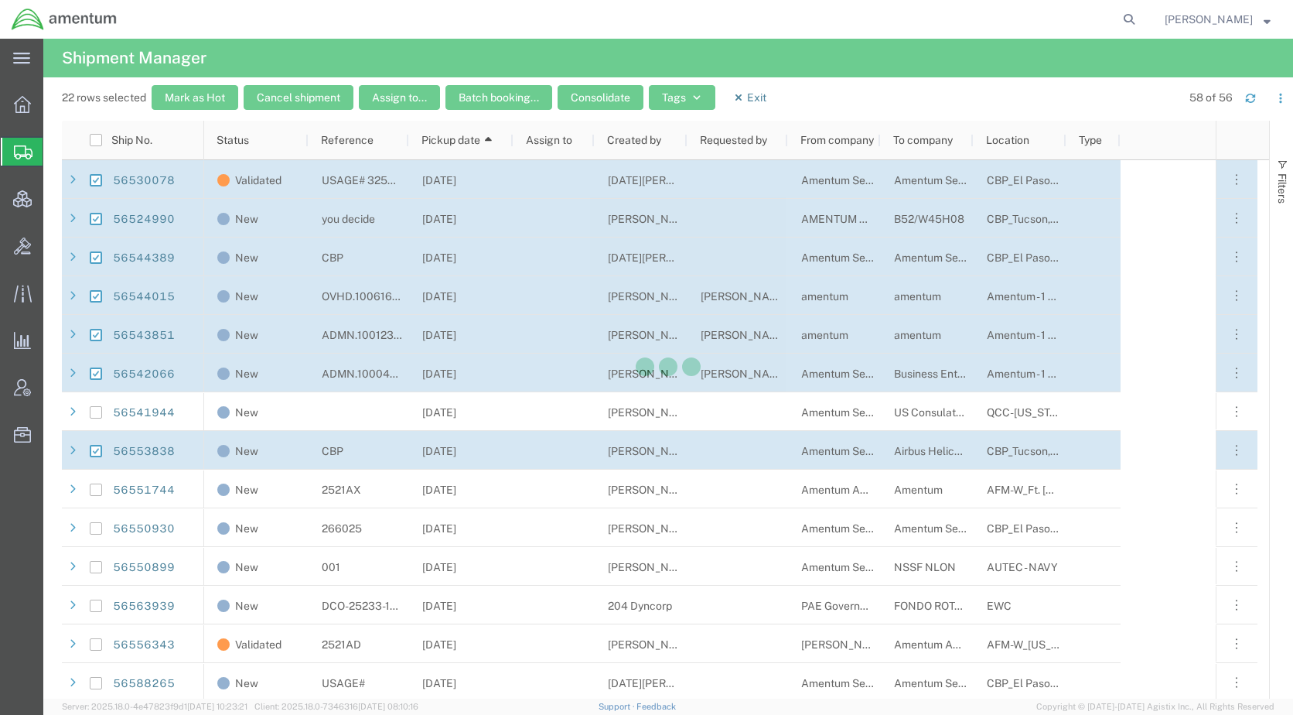
checkbox input "false"
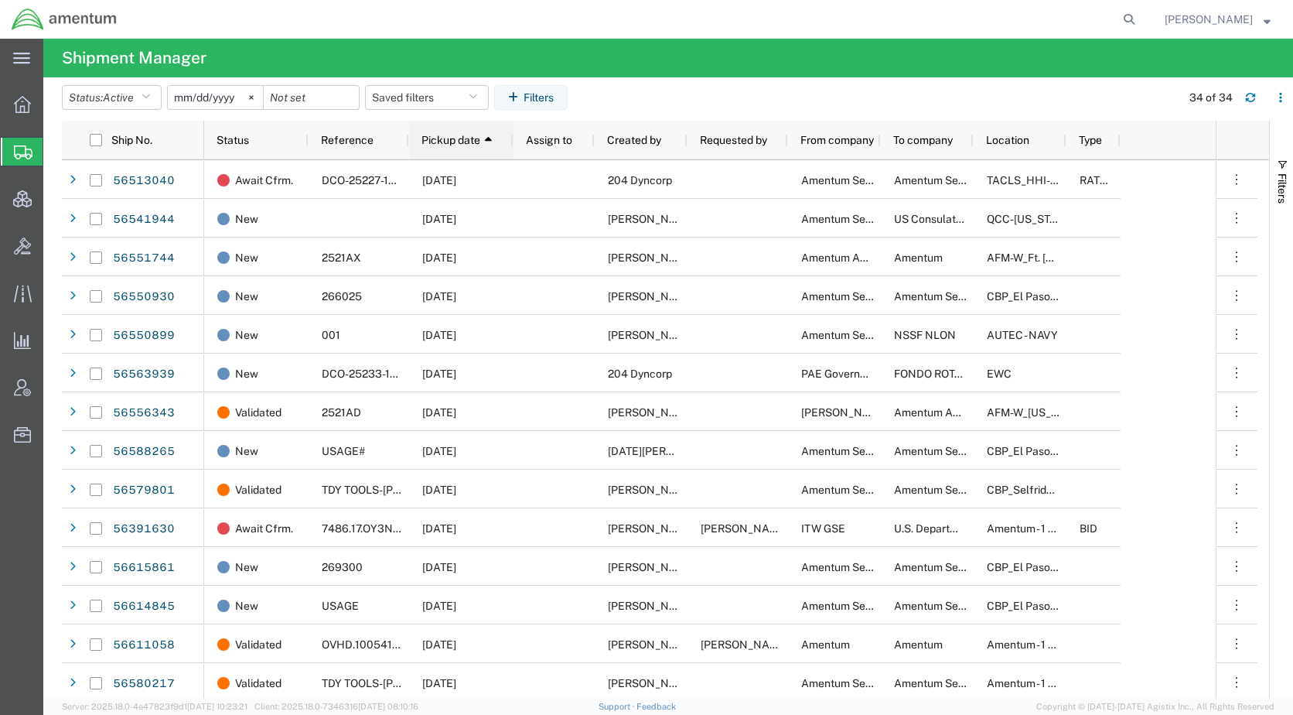
click at [466, 147] on div "Pickup date 1" at bounding box center [465, 140] width 86 height 31
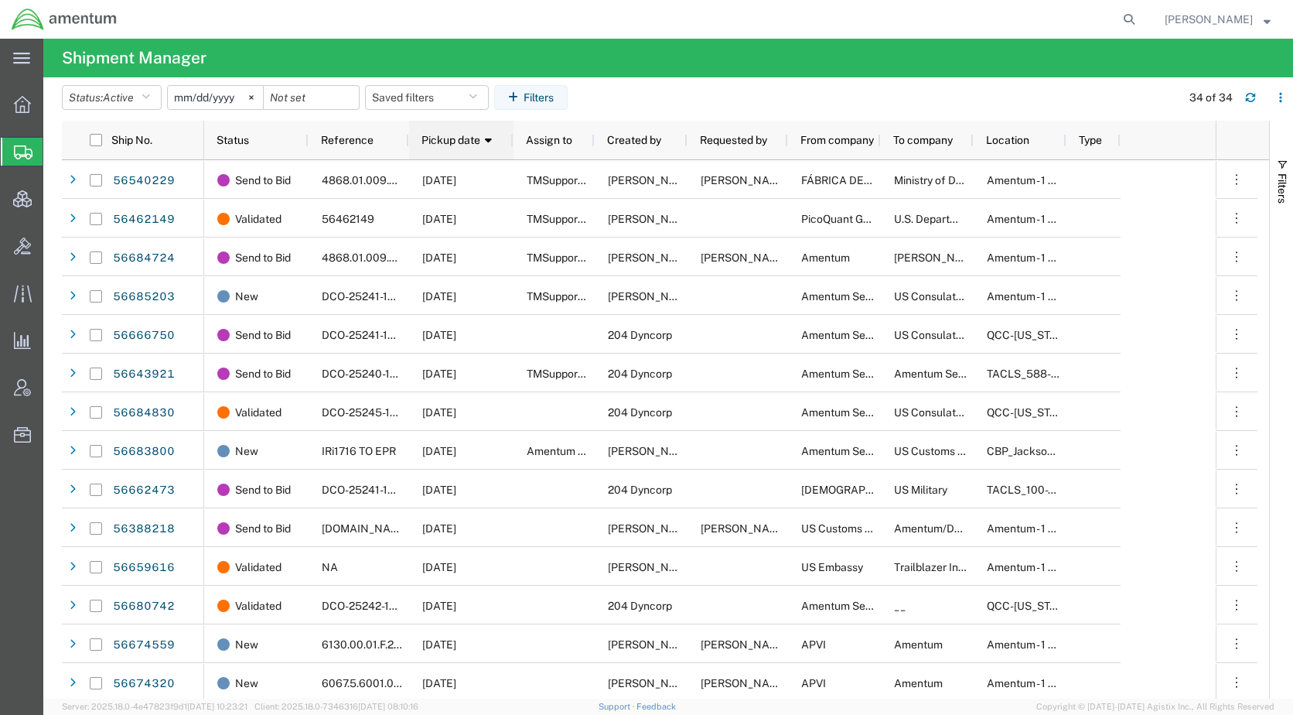
click at [466, 139] on span "Pickup date" at bounding box center [451, 140] width 59 height 12
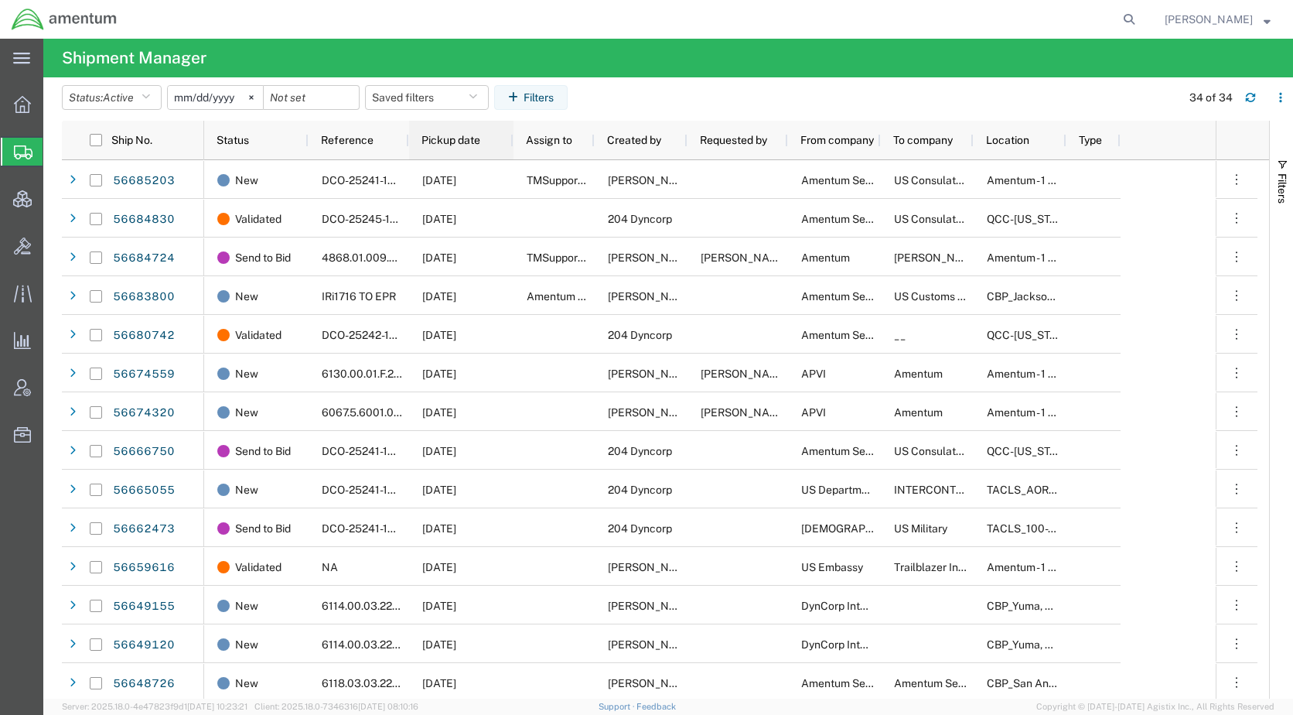
click at [474, 138] on span "Pickup date" at bounding box center [451, 140] width 59 height 12
